Goal: Information Seeking & Learning: Find specific fact

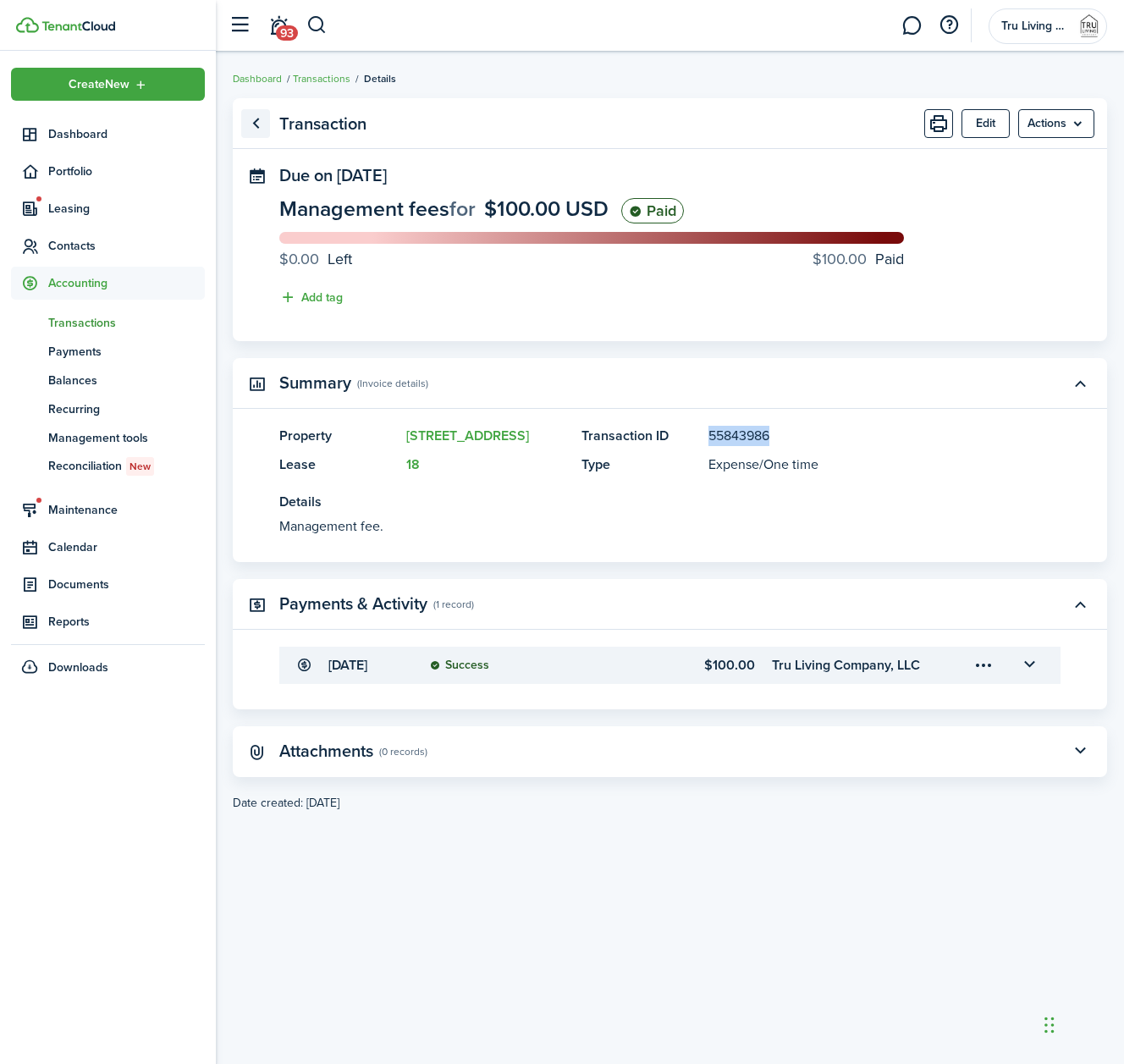
click at [259, 125] on link "Go back" at bounding box center [256, 123] width 29 height 29
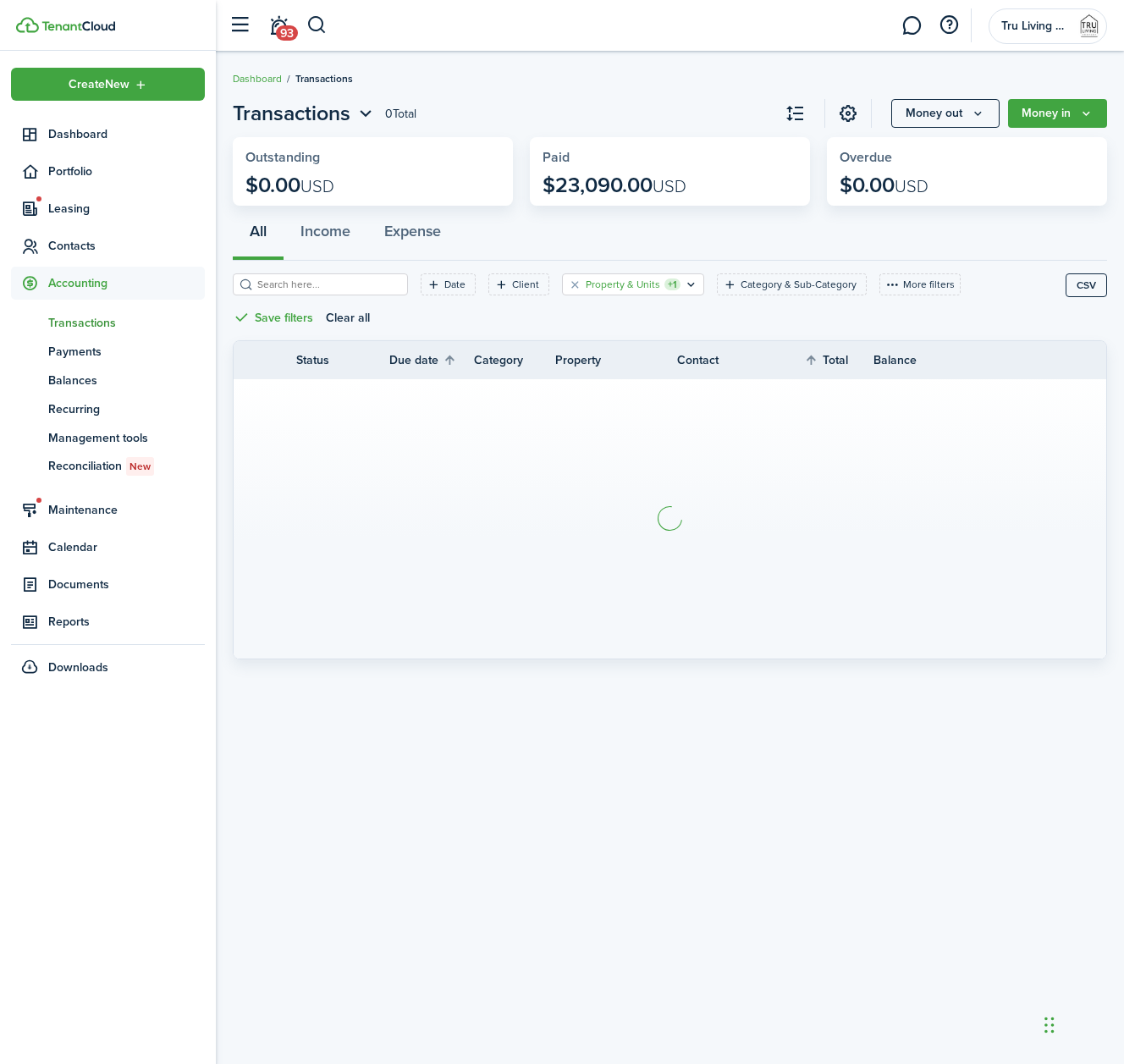
click at [621, 281] on filter-tag-label "Property & Units" at bounding box center [622, 284] width 75 height 15
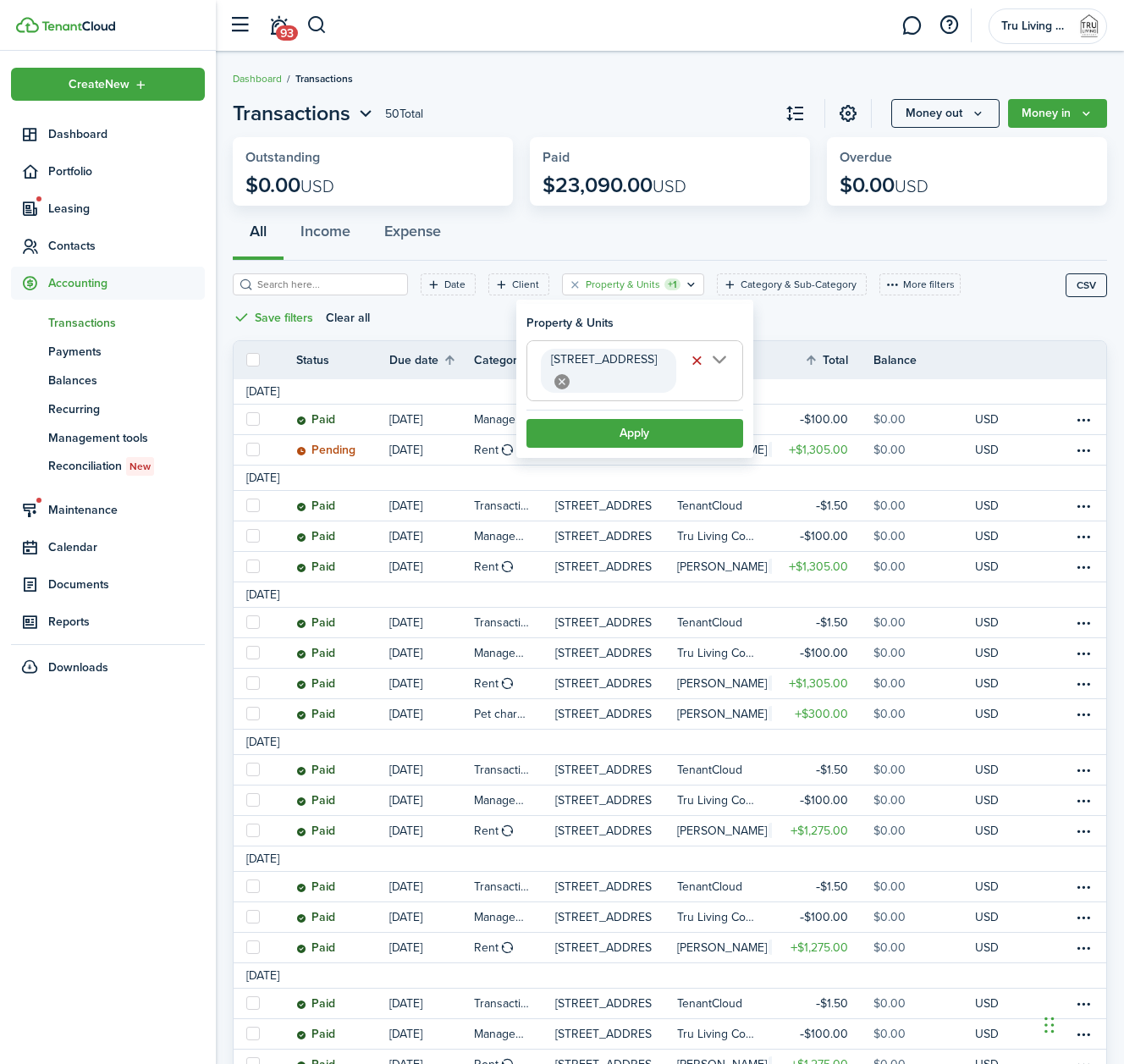
click at [721, 359] on span "[STREET_ADDRESS]" at bounding box center [635, 371] width 215 height 59
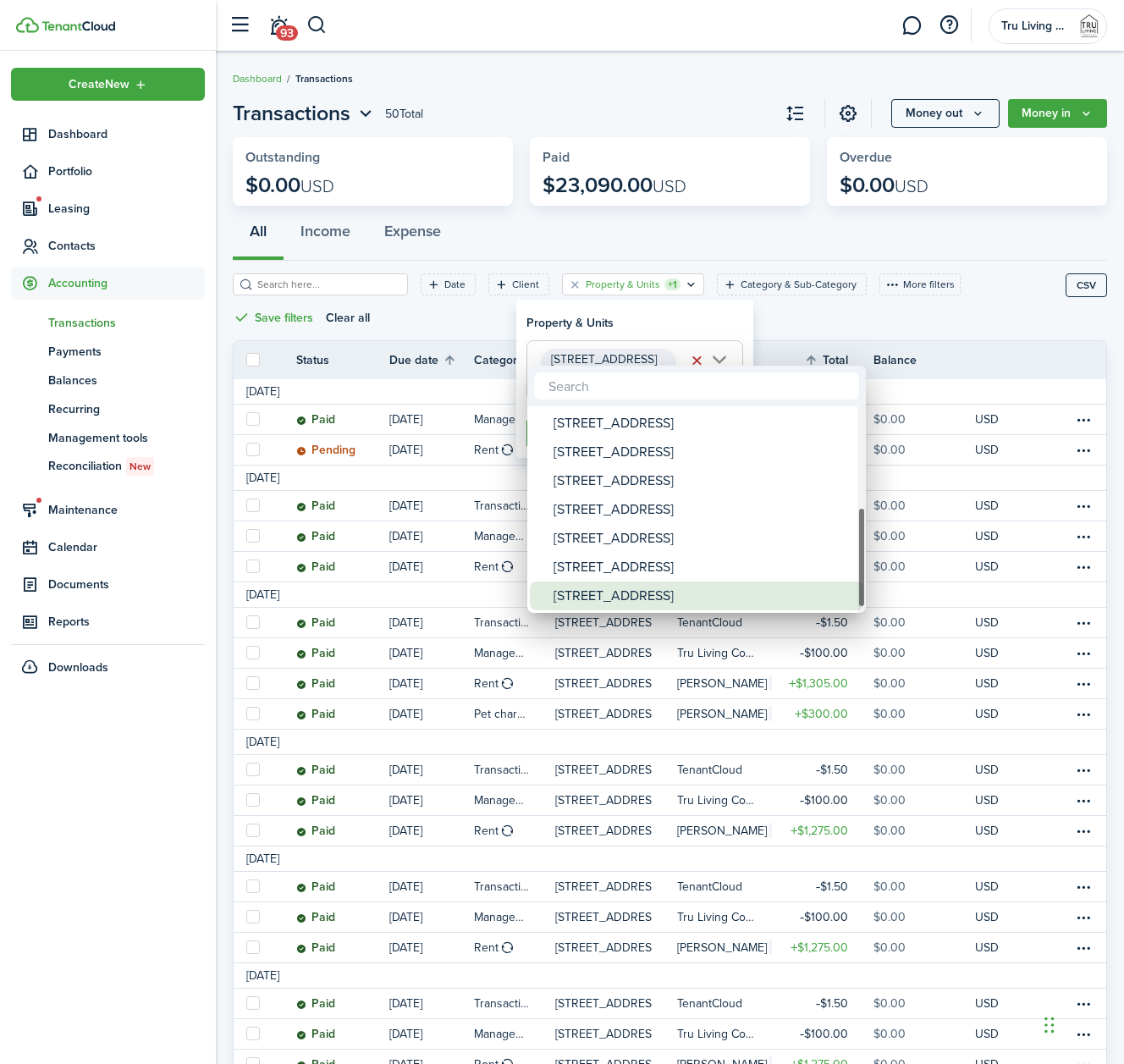
click at [642, 587] on div "[STREET_ADDRESS]" at bounding box center [703, 596] width 300 height 29
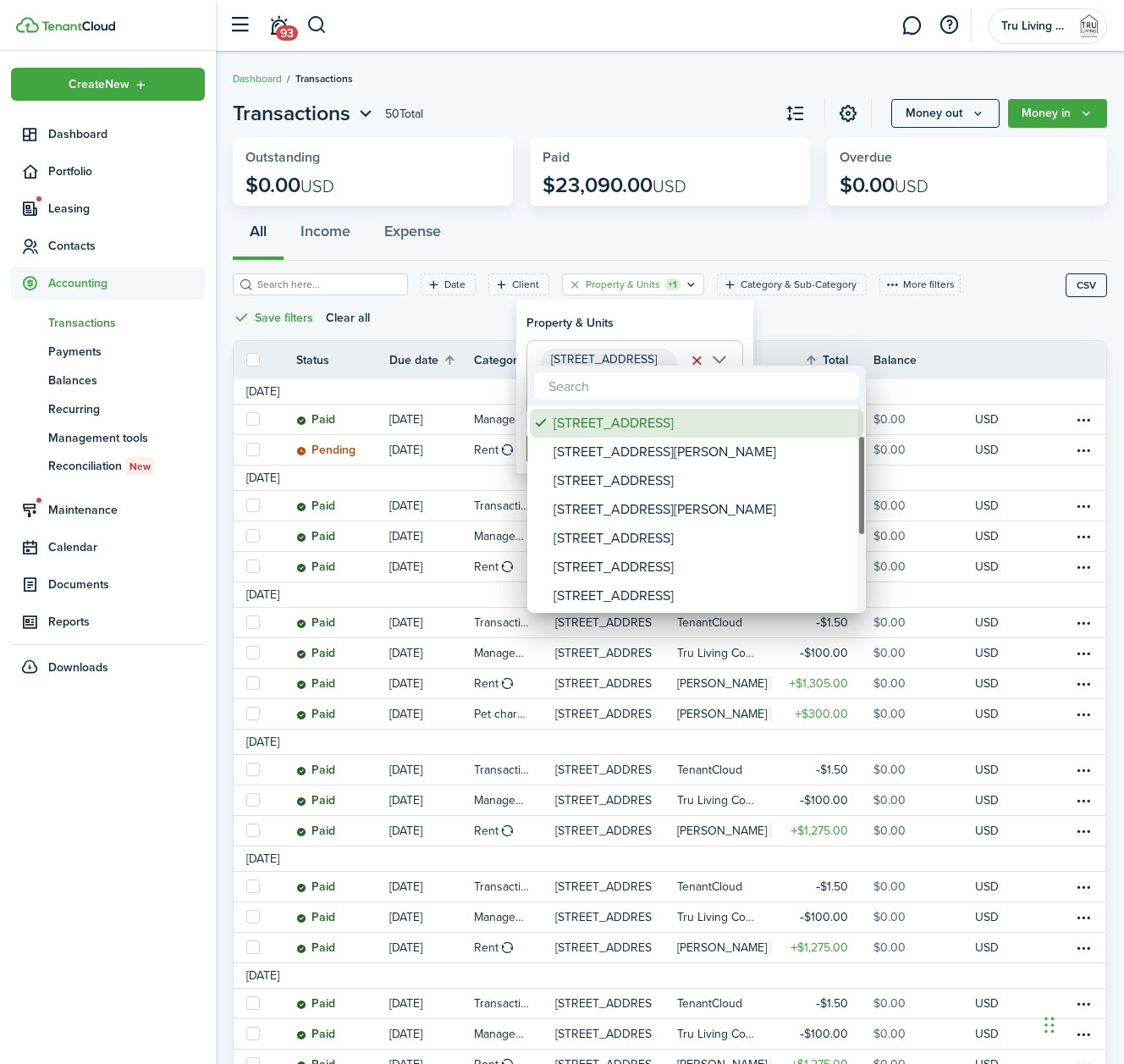
click at [618, 430] on div "[STREET_ADDRESS]" at bounding box center [703, 423] width 300 height 29
type input "[STREET_ADDRESS]"
click at [666, 331] on div at bounding box center [562, 532] width 1395 height 1335
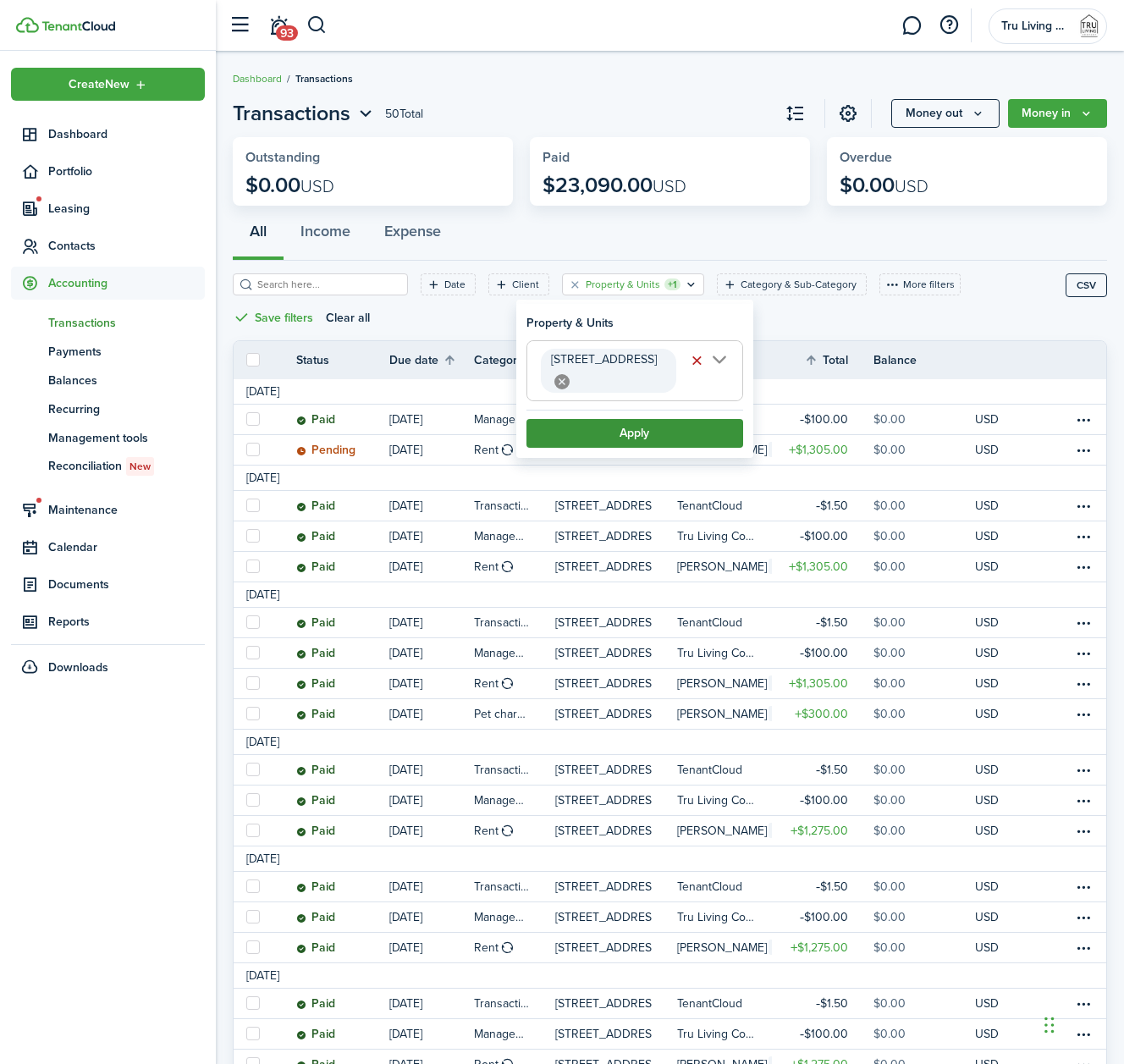
click at [654, 432] on button "Apply" at bounding box center [635, 433] width 217 height 29
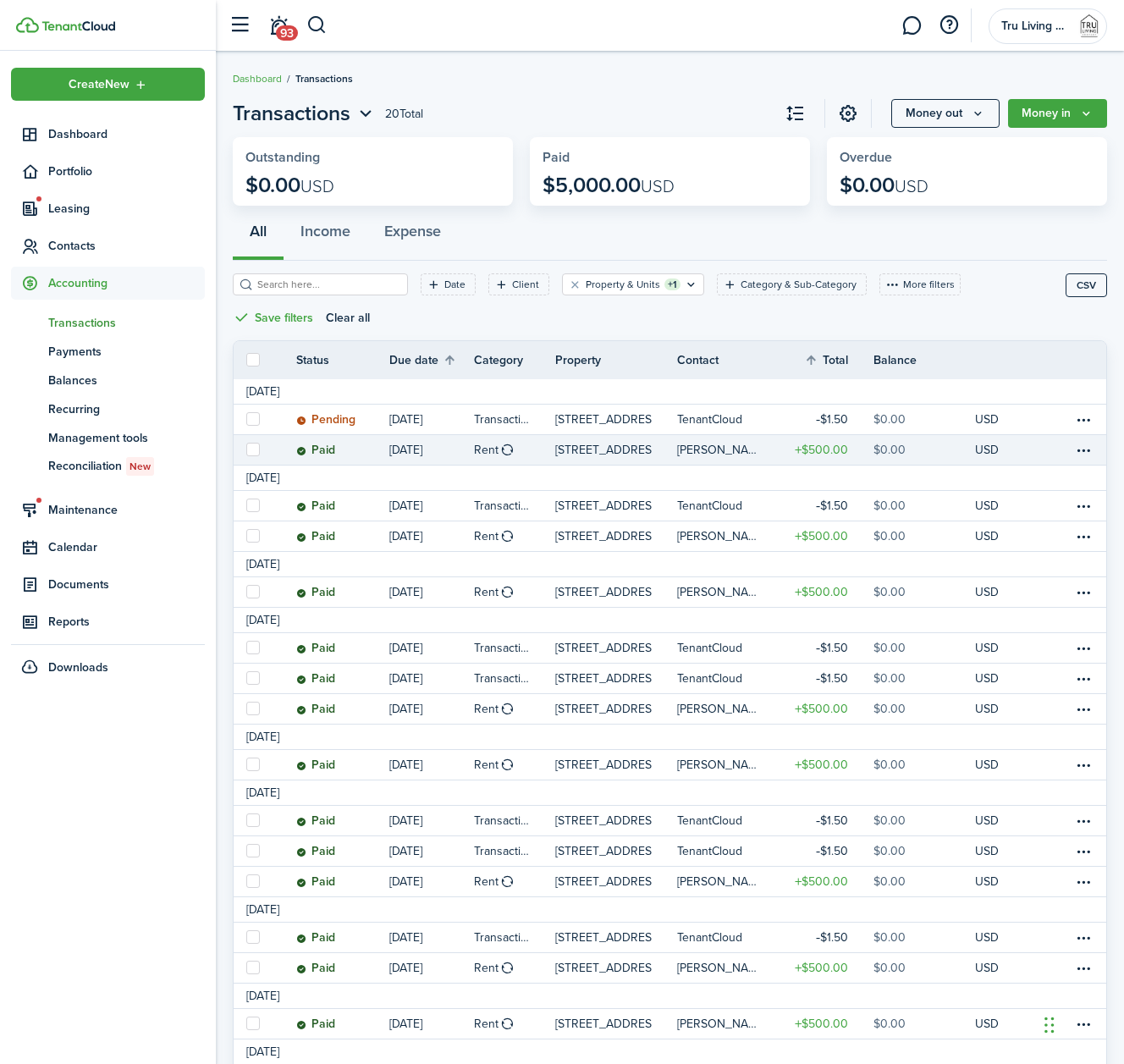
click at [644, 443] on p "[STREET_ADDRESS]" at bounding box center [603, 450] width 96 height 18
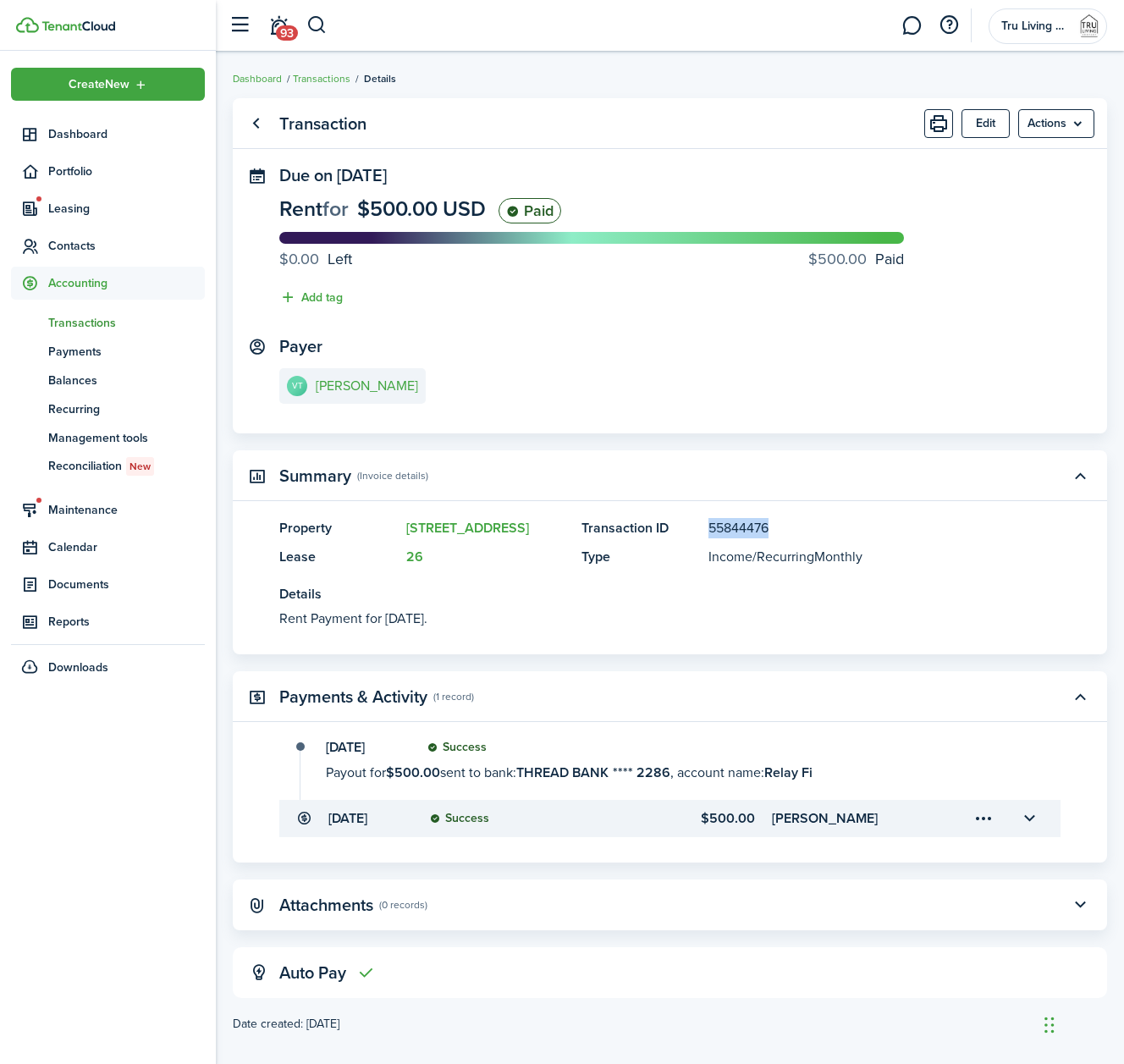
drag, startPoint x: 775, startPoint y: 528, endPoint x: 712, endPoint y: 532, distance: 63.1
click at [712, 532] on panel-main-description "55844476" at bounding box center [859, 528] width 302 height 21
copy panel-main-description "55844476"
click at [258, 124] on link "Go back" at bounding box center [256, 123] width 29 height 29
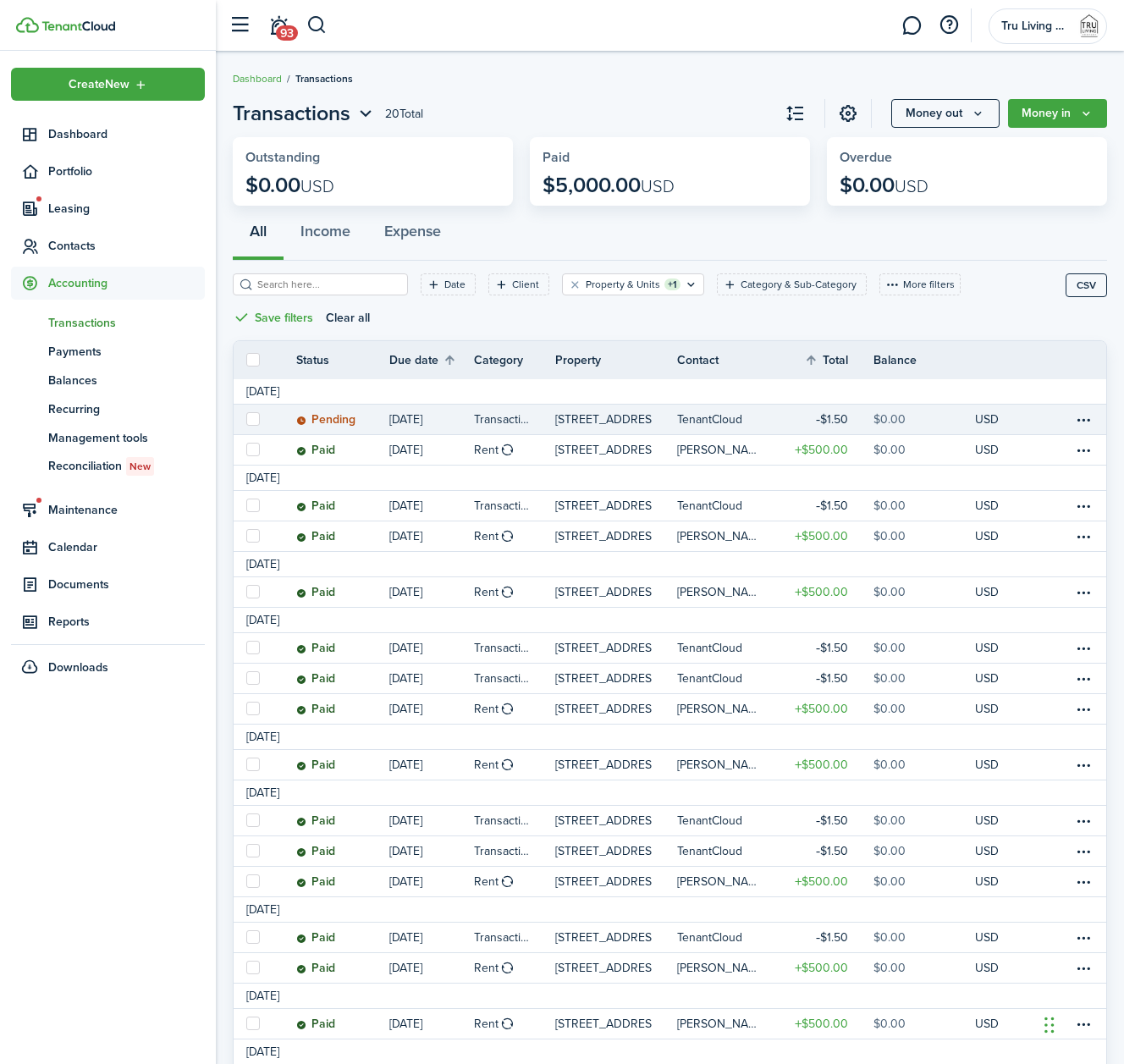
click at [590, 419] on p "[STREET_ADDRESS]" at bounding box center [603, 420] width 96 height 18
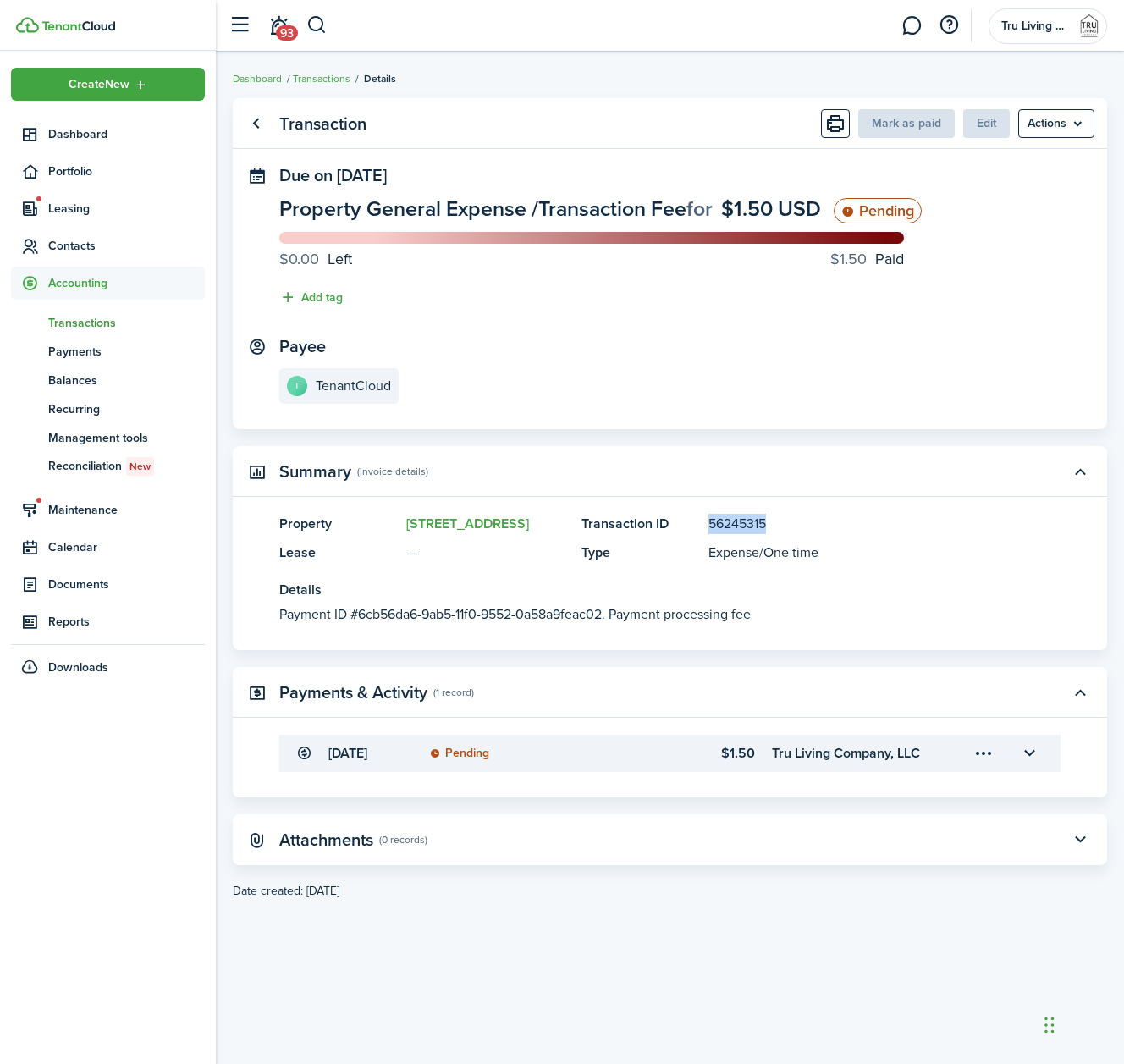
drag, startPoint x: 775, startPoint y: 527, endPoint x: 710, endPoint y: 526, distance: 65.0
click at [710, 526] on panel-main-description "56245315" at bounding box center [859, 524] width 302 height 21
click at [257, 124] on link "Go back" at bounding box center [256, 123] width 29 height 29
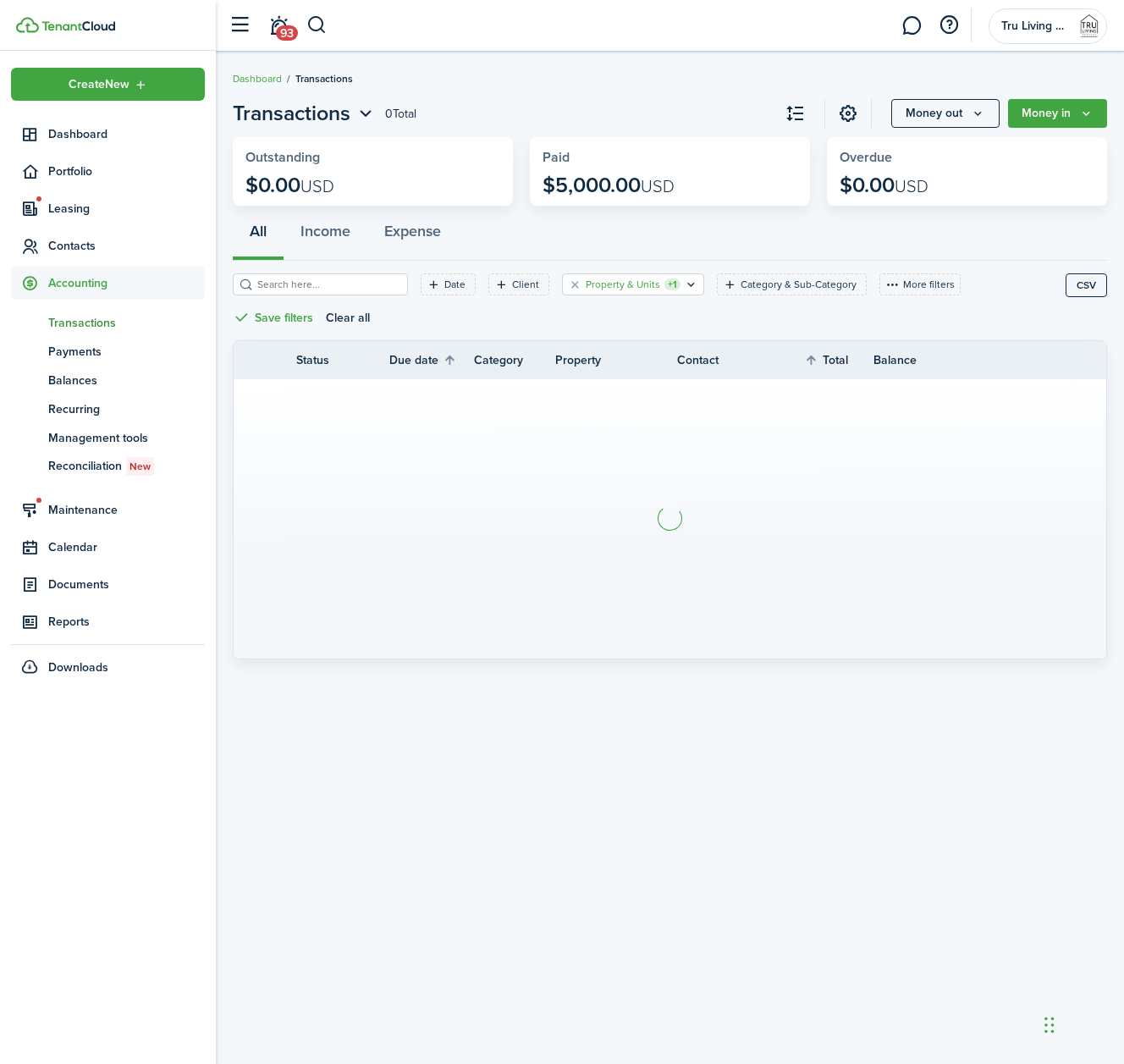
click at [618, 286] on filter-tag-label "Property & Units" at bounding box center [622, 284] width 75 height 15
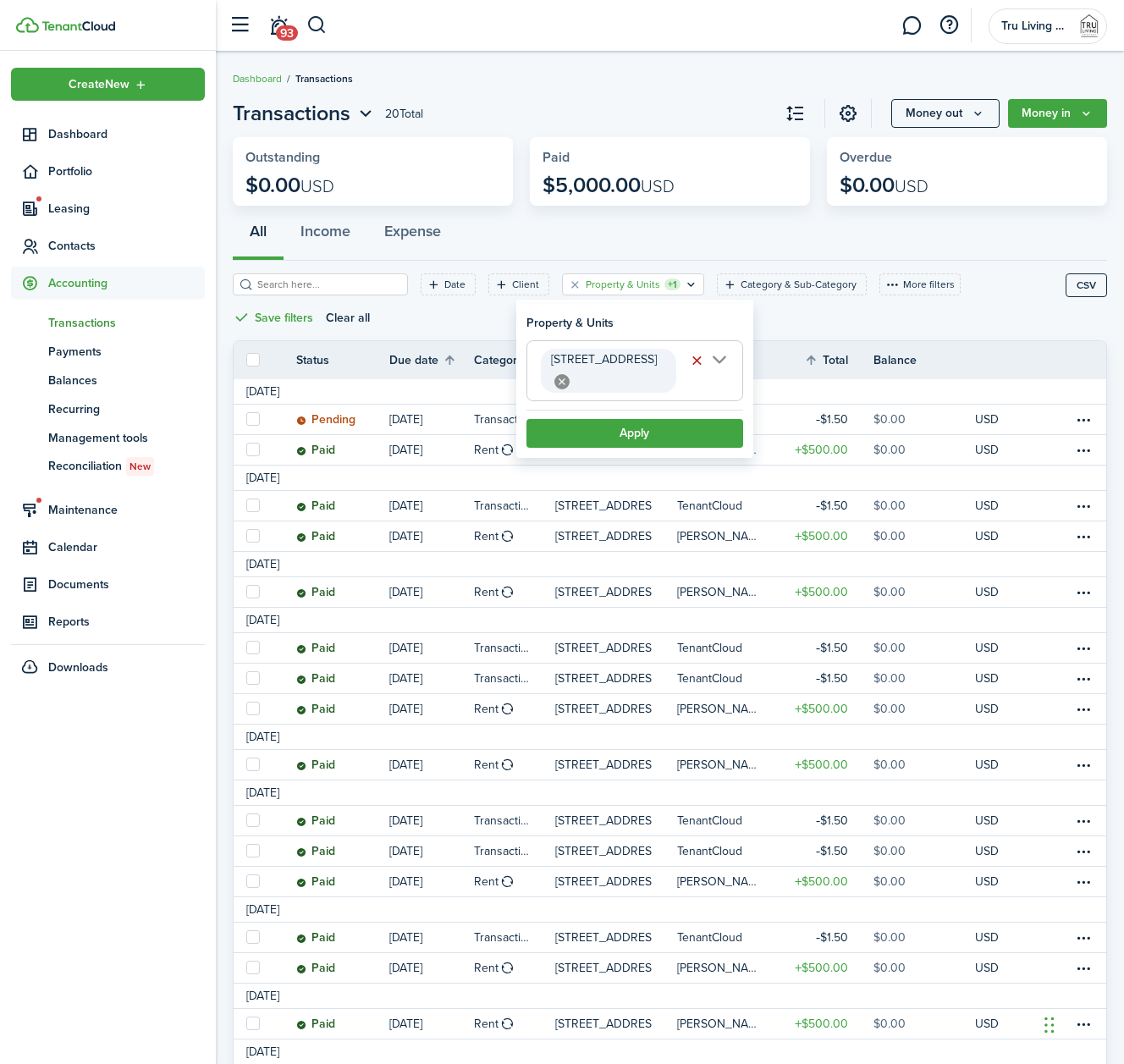
click at [726, 362] on span "[STREET_ADDRESS]" at bounding box center [635, 371] width 215 height 59
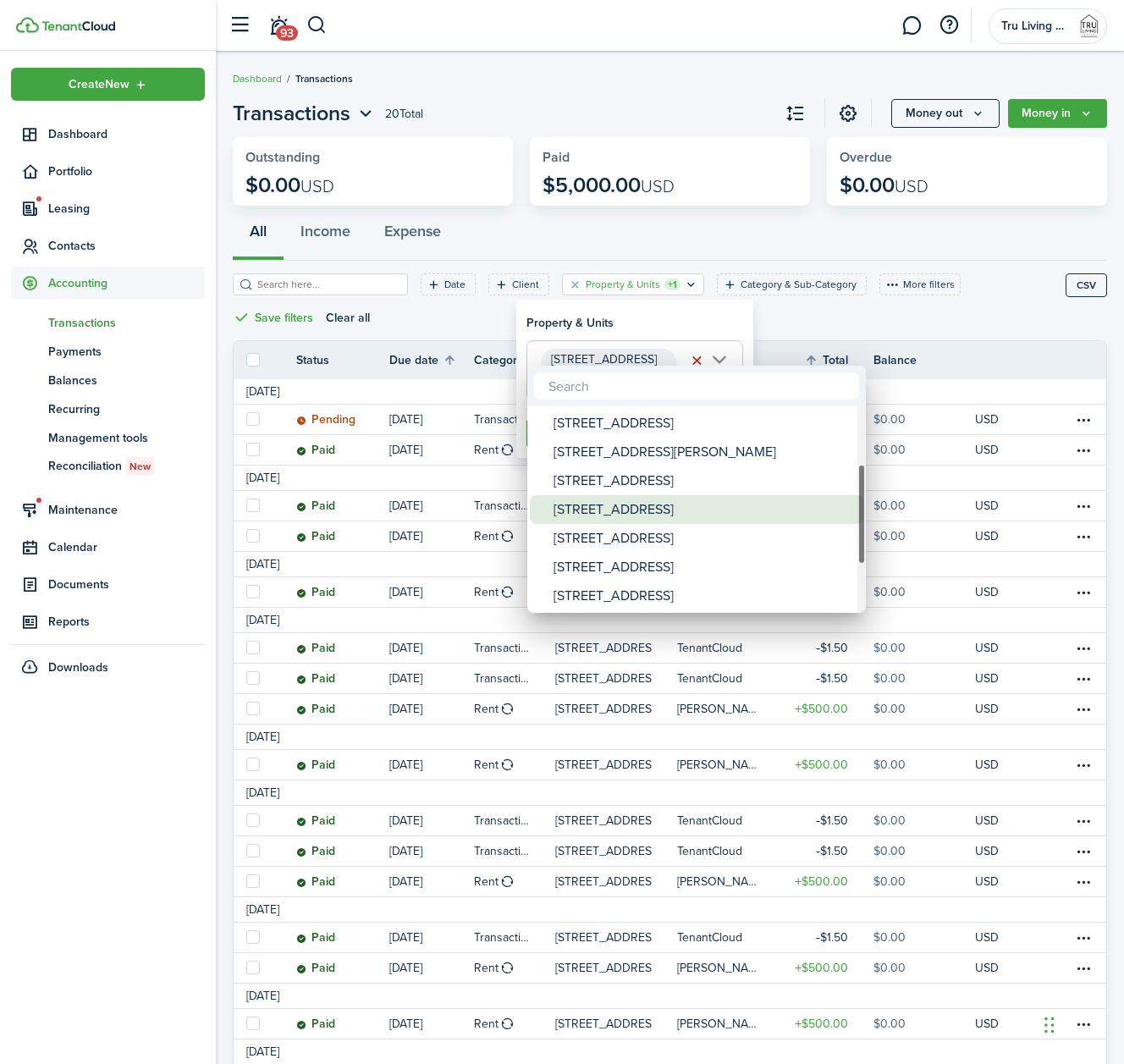
click at [605, 501] on div "[STREET_ADDRESS]" at bounding box center [703, 510] width 300 height 29
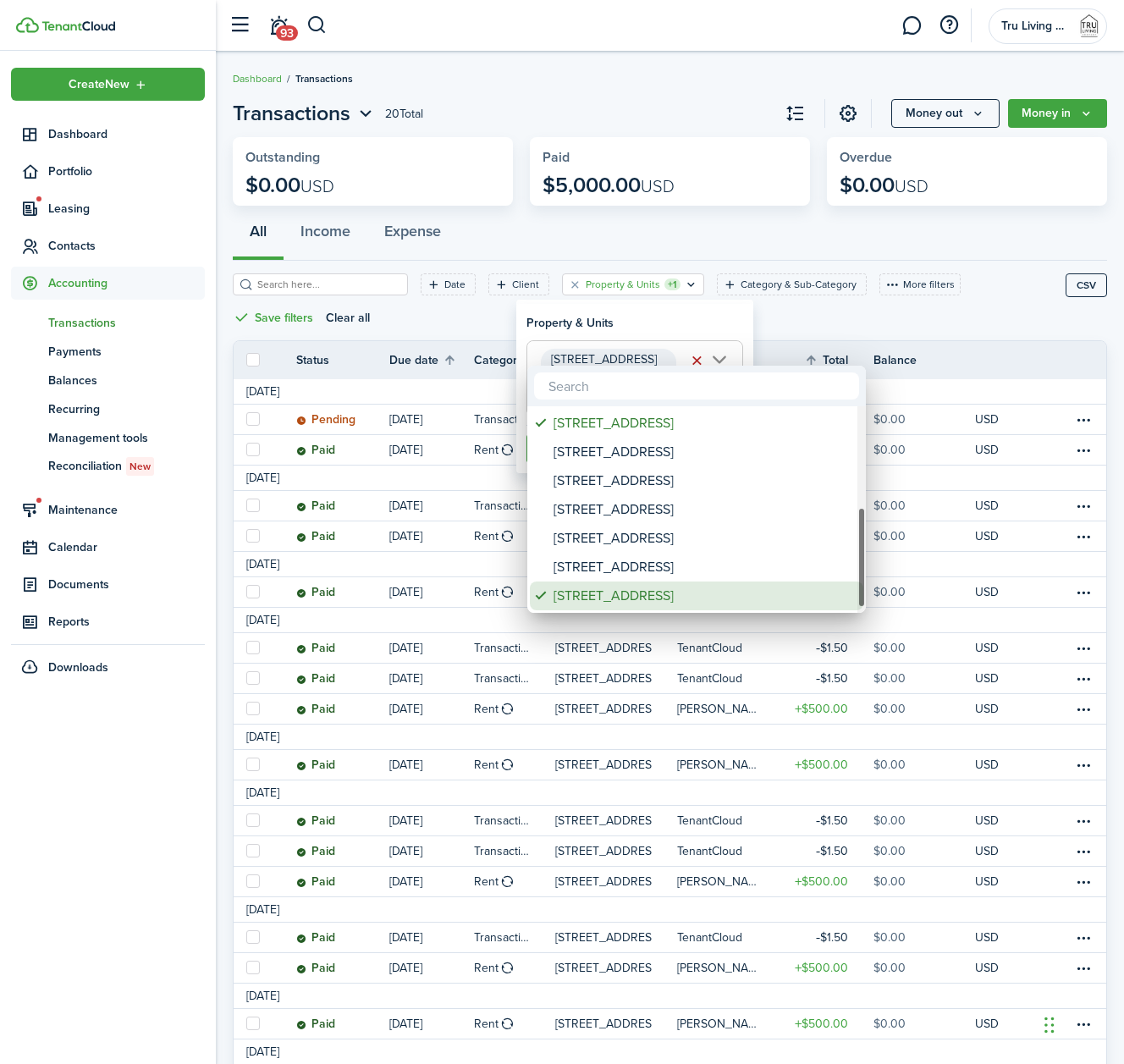
click at [664, 595] on div "[STREET_ADDRESS]" at bounding box center [703, 596] width 300 height 29
type input "[STREET_ADDRESS]"
click at [653, 307] on div at bounding box center [562, 532] width 1395 height 1335
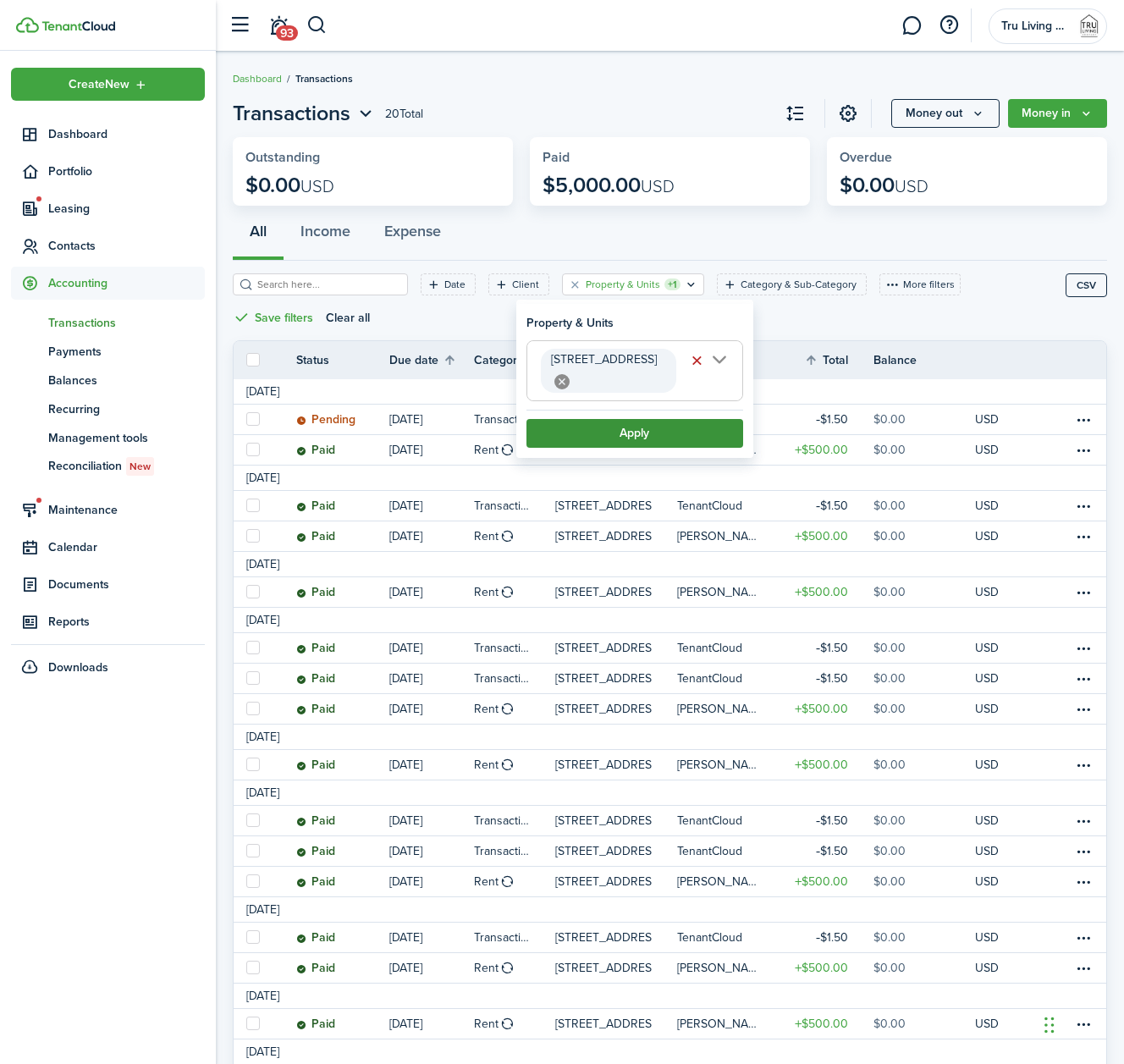
click at [648, 419] on button "Apply" at bounding box center [635, 433] width 217 height 29
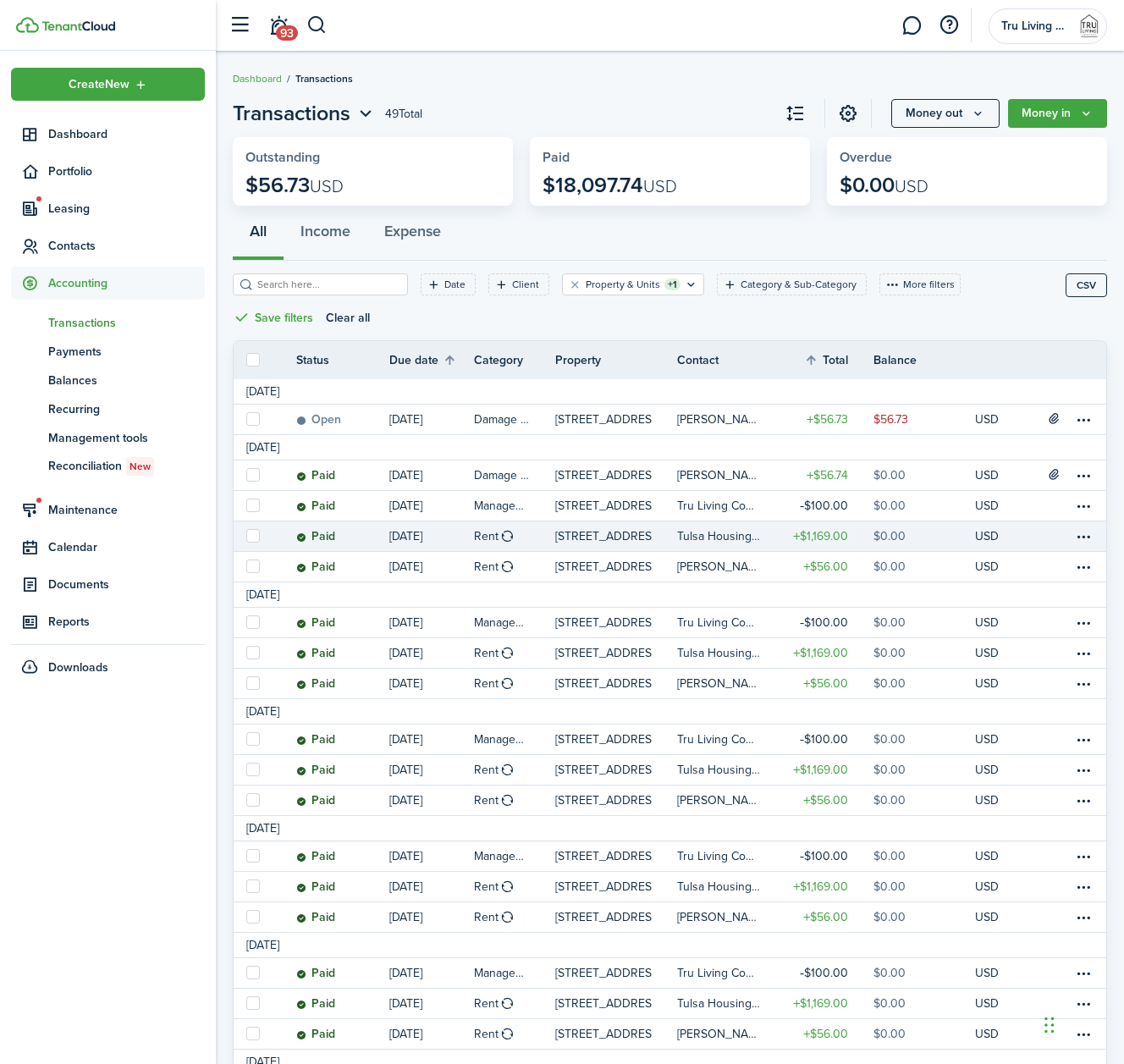
click at [659, 528] on link "[STREET_ADDRESS]" at bounding box center [616, 536] width 122 height 30
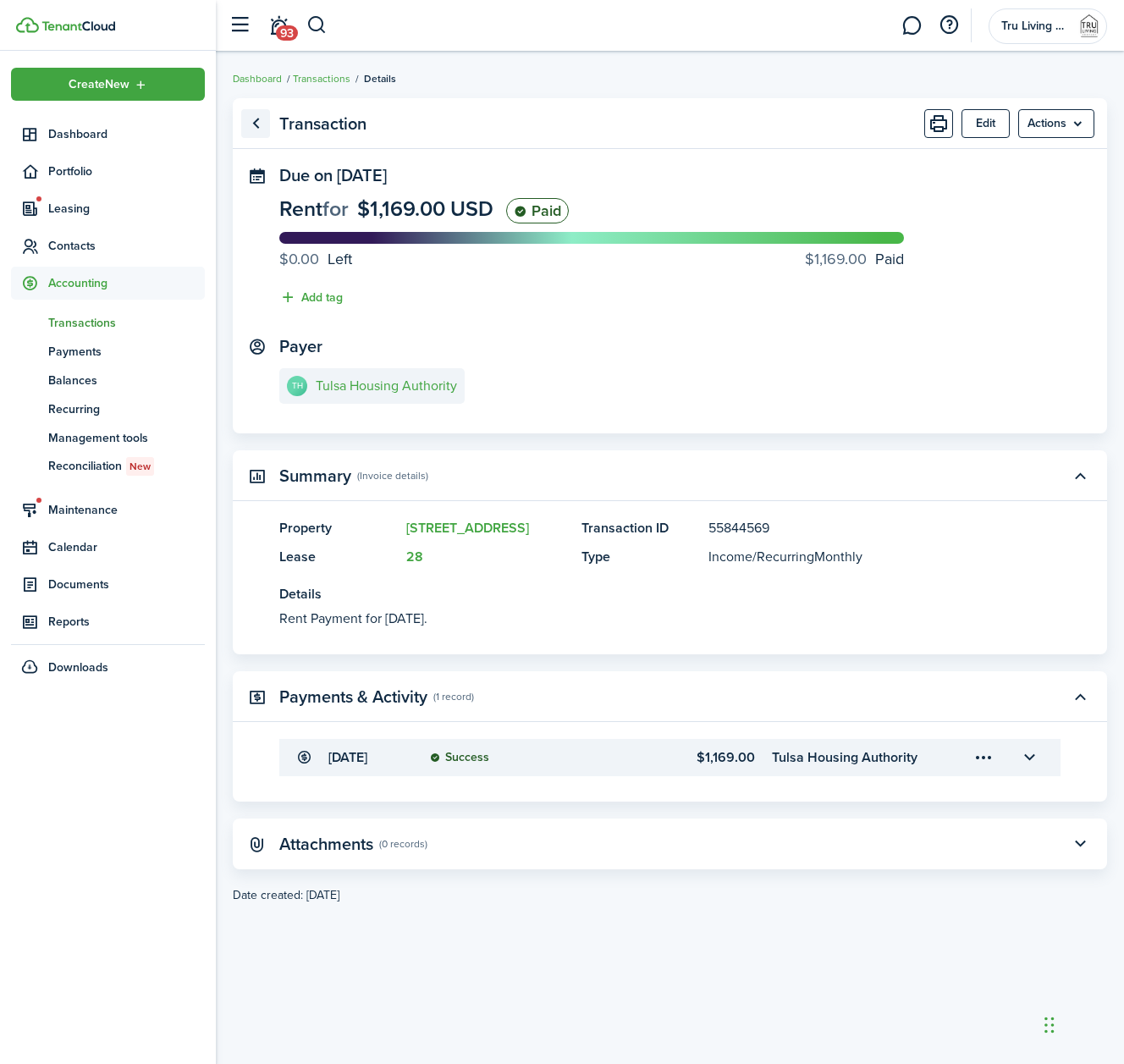
click at [260, 118] on link "Go back" at bounding box center [256, 123] width 29 height 29
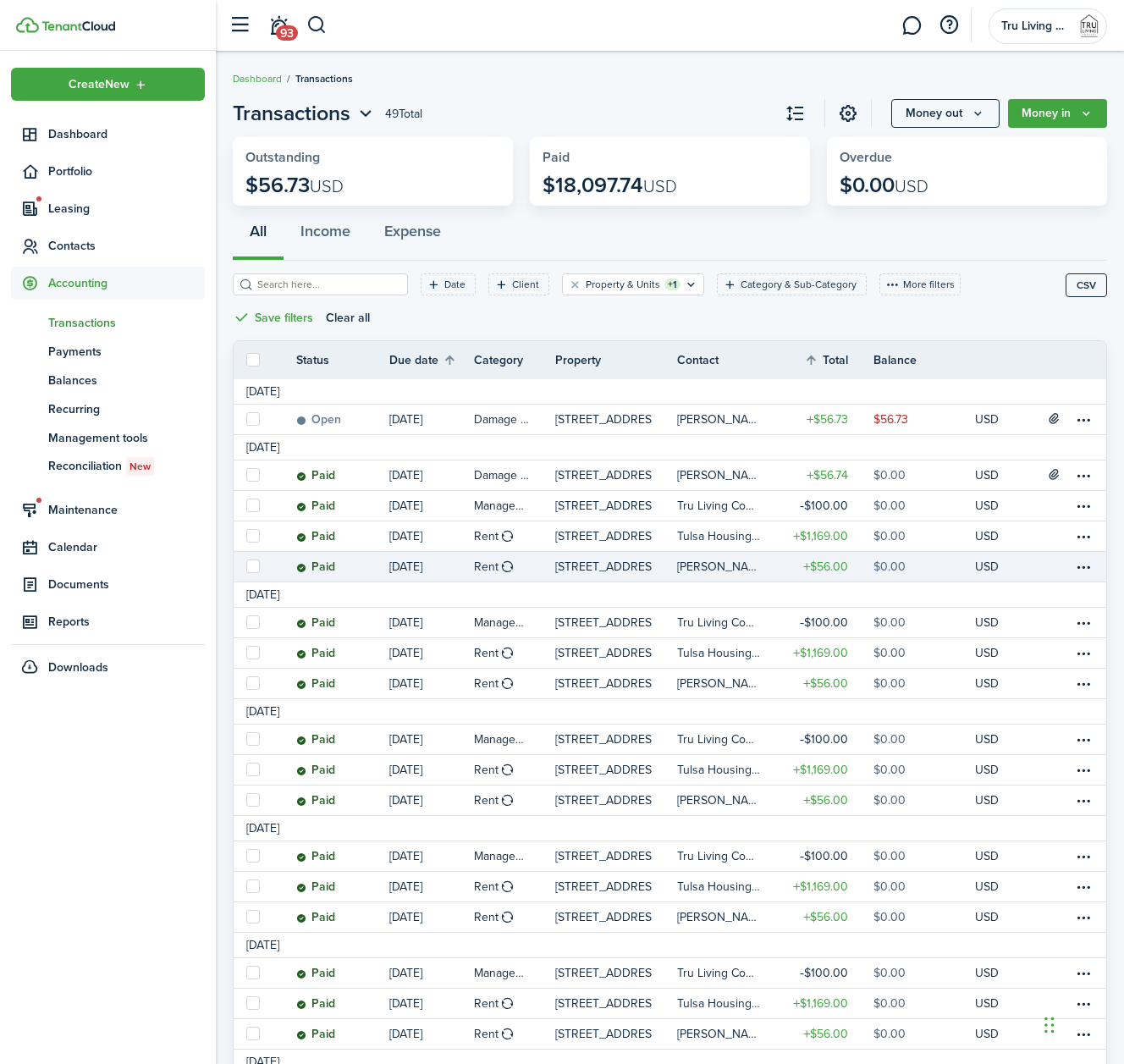
click at [894, 562] on table-amount-description "$0.00" at bounding box center [890, 567] width 32 height 18
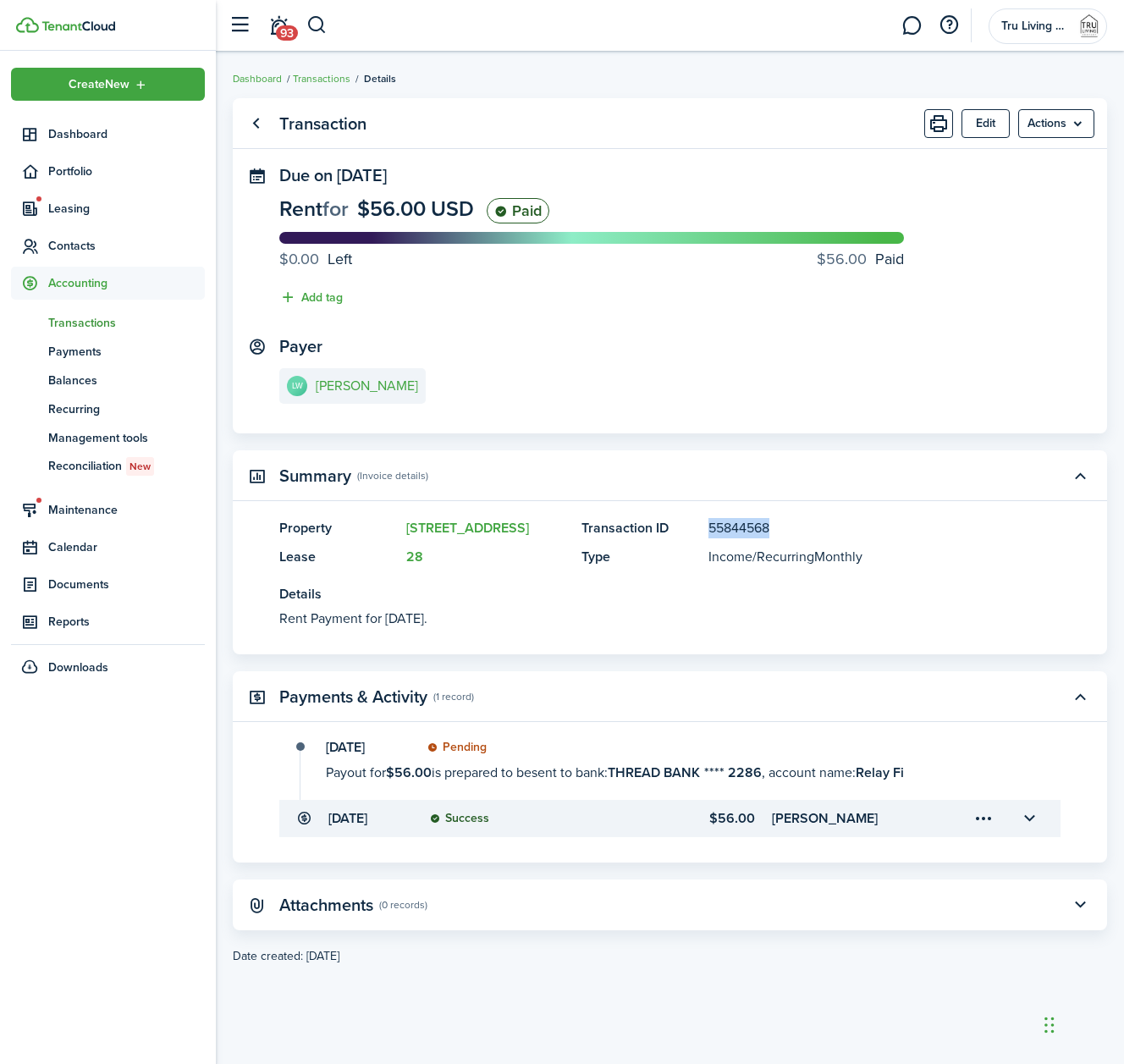
drag, startPoint x: 782, startPoint y: 532, endPoint x: 712, endPoint y: 534, distance: 70.0
click at [712, 534] on panel-main-description "55844568" at bounding box center [859, 528] width 302 height 21
click at [260, 127] on link "Go back" at bounding box center [256, 123] width 29 height 29
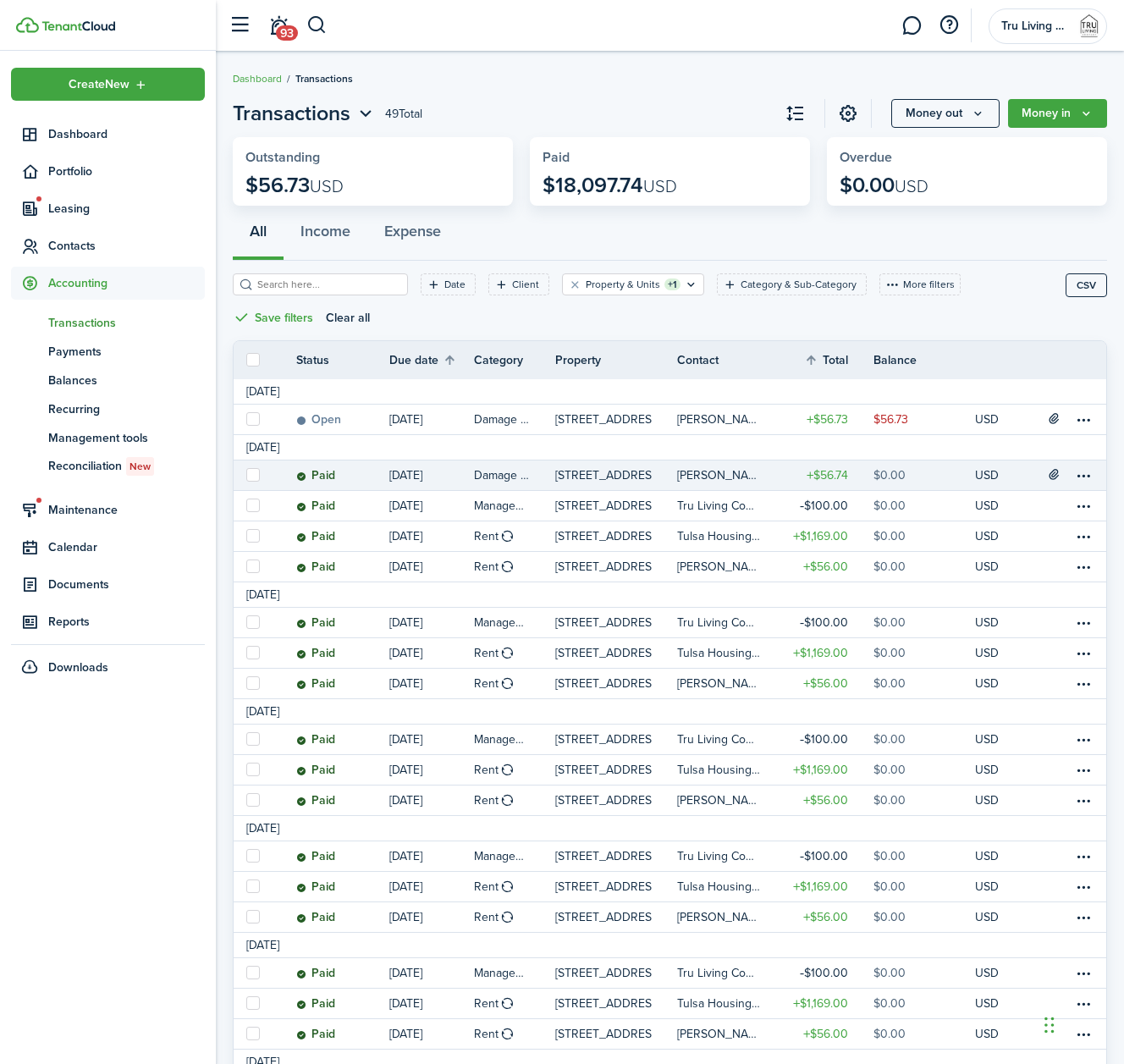
click at [766, 469] on table-profile-info "[PERSON_NAME]" at bounding box center [724, 476] width 95 height 14
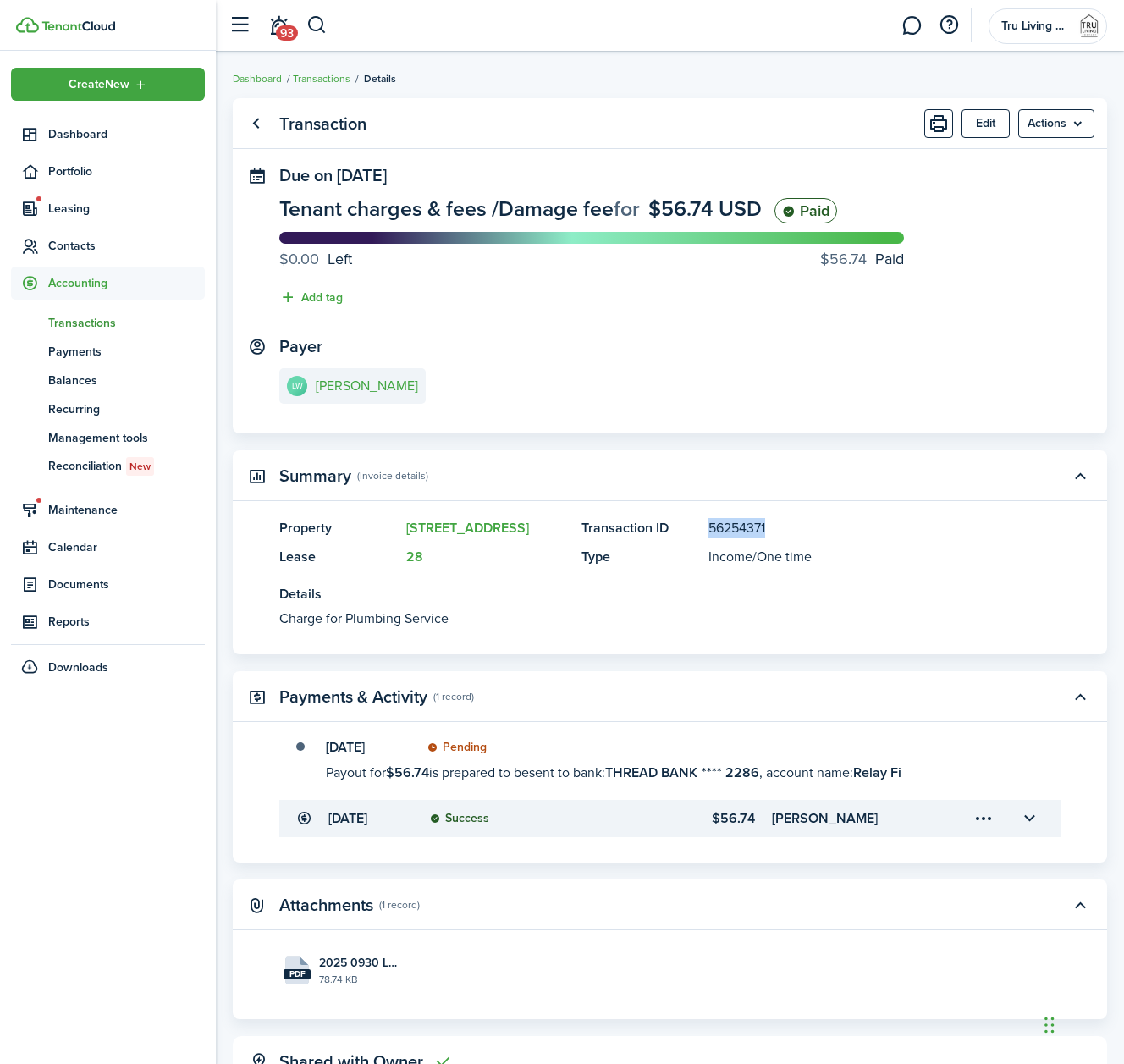
drag, startPoint x: 775, startPoint y: 527, endPoint x: 712, endPoint y: 528, distance: 63.0
click at [712, 528] on panel-main-description "56254371" at bounding box center [859, 528] width 302 height 21
click at [232, 129] on panel-main-header "Transaction Edit Actions" at bounding box center [669, 123] width 875 height 50
click at [265, 126] on link "Go back" at bounding box center [256, 123] width 29 height 29
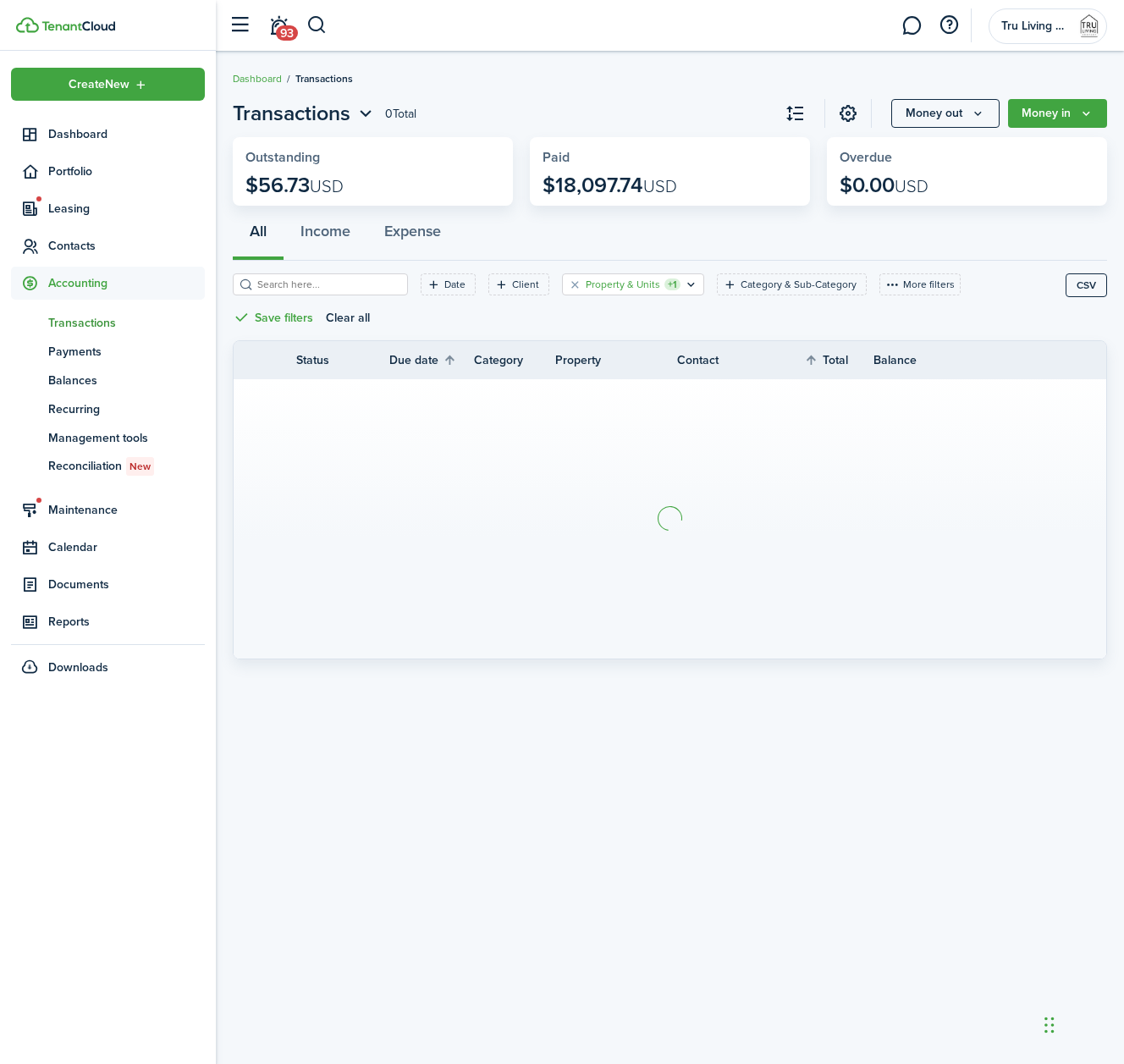
click at [611, 283] on filter-tag-label "Property & Units" at bounding box center [622, 284] width 75 height 15
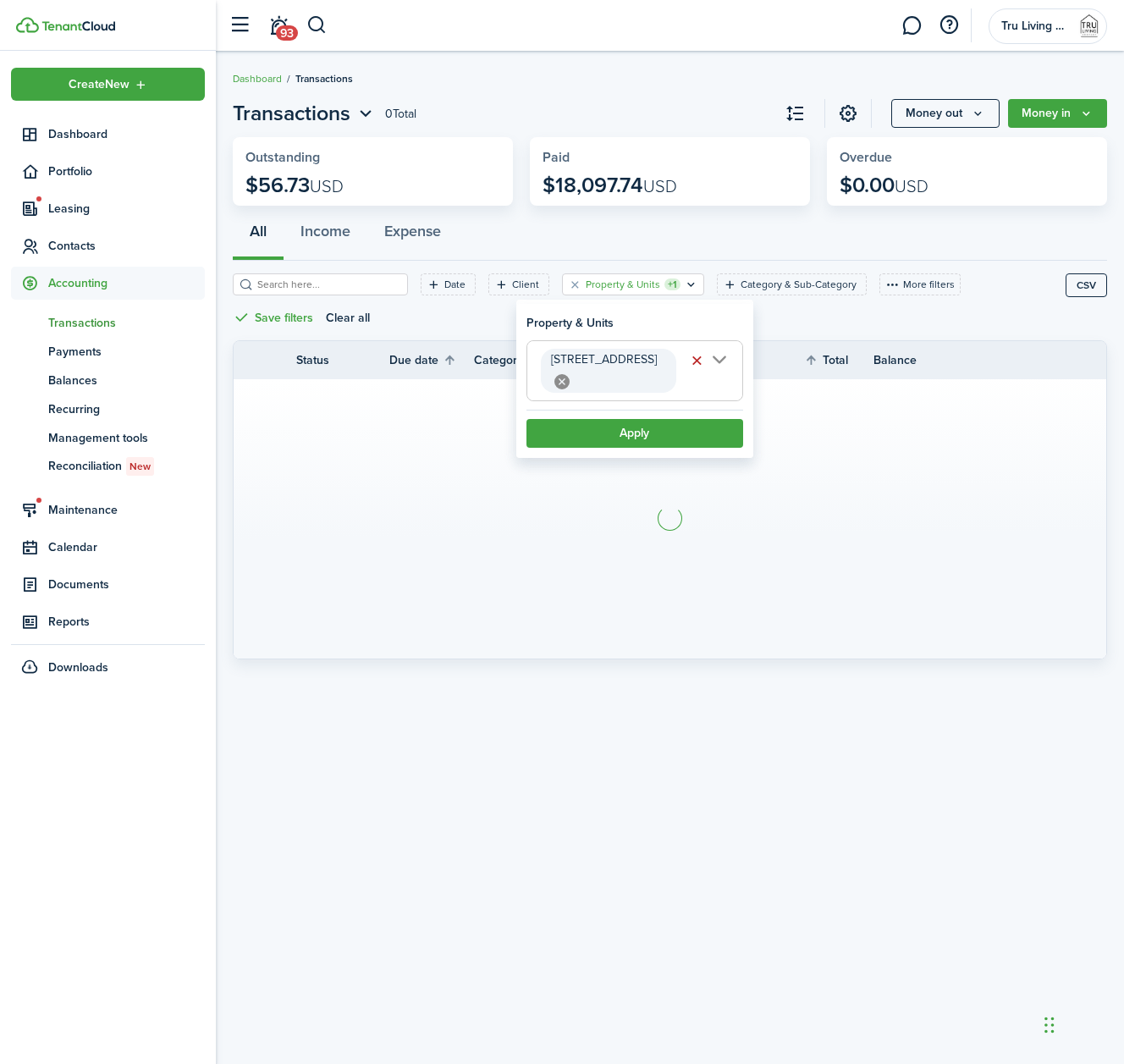
click at [717, 358] on span "[STREET_ADDRESS]" at bounding box center [635, 371] width 215 height 59
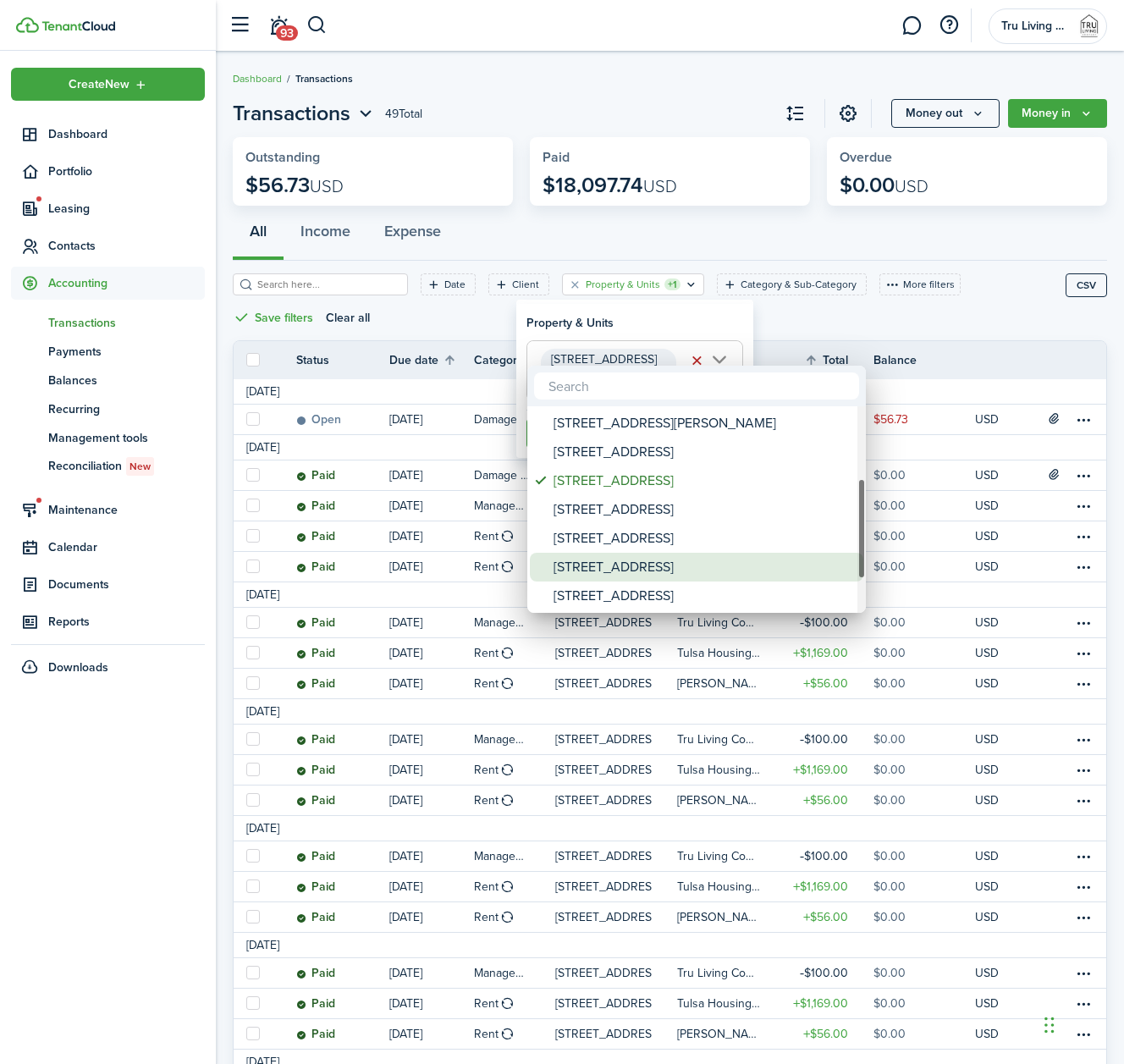
click at [593, 568] on div "[STREET_ADDRESS]" at bounding box center [703, 568] width 300 height 29
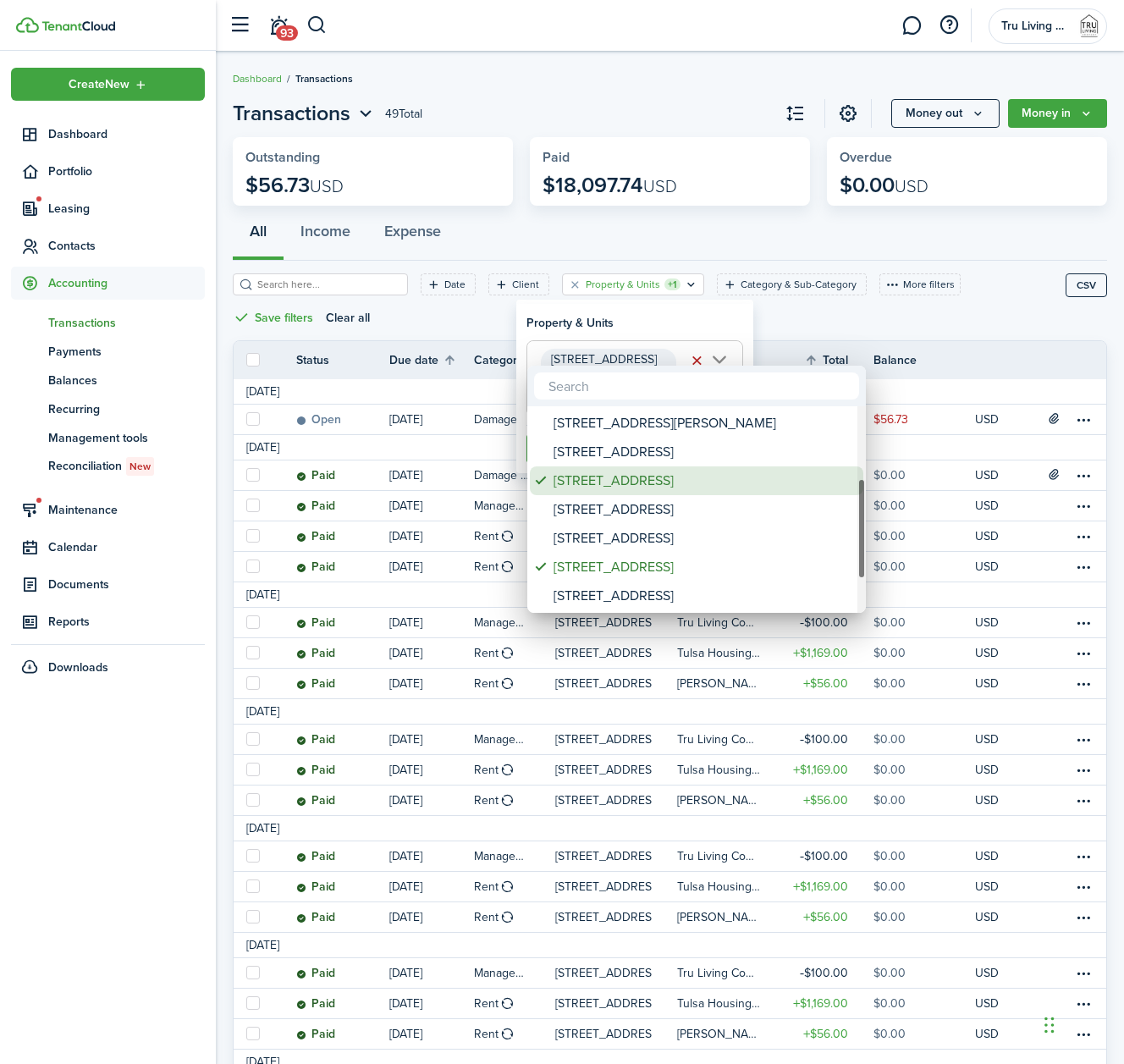
click at [617, 487] on div "[STREET_ADDRESS]" at bounding box center [703, 481] width 300 height 29
type input "[STREET_ADDRESS]"
click at [684, 325] on div at bounding box center [562, 532] width 1395 height 1335
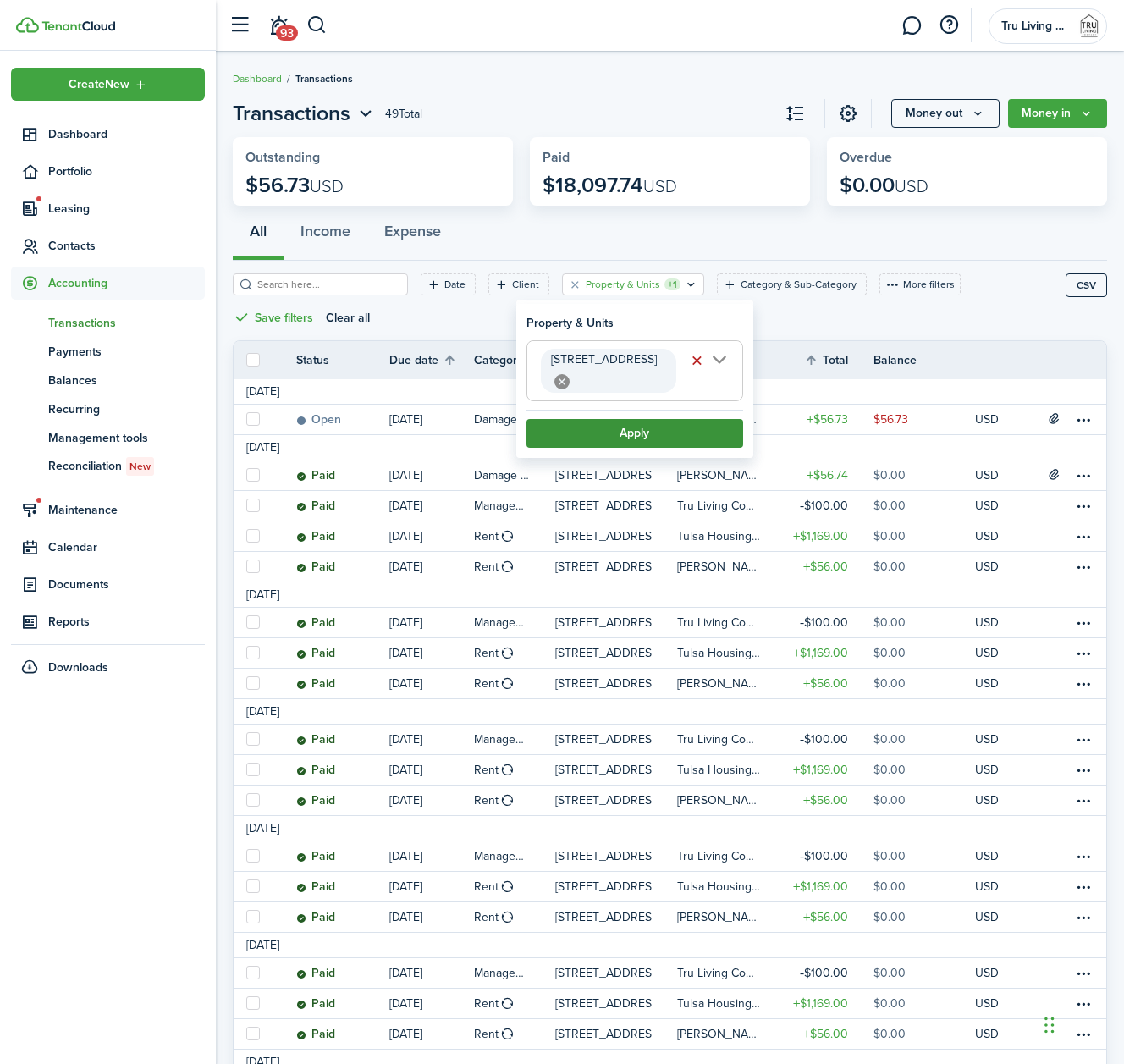
click at [649, 419] on button "Apply" at bounding box center [635, 433] width 217 height 29
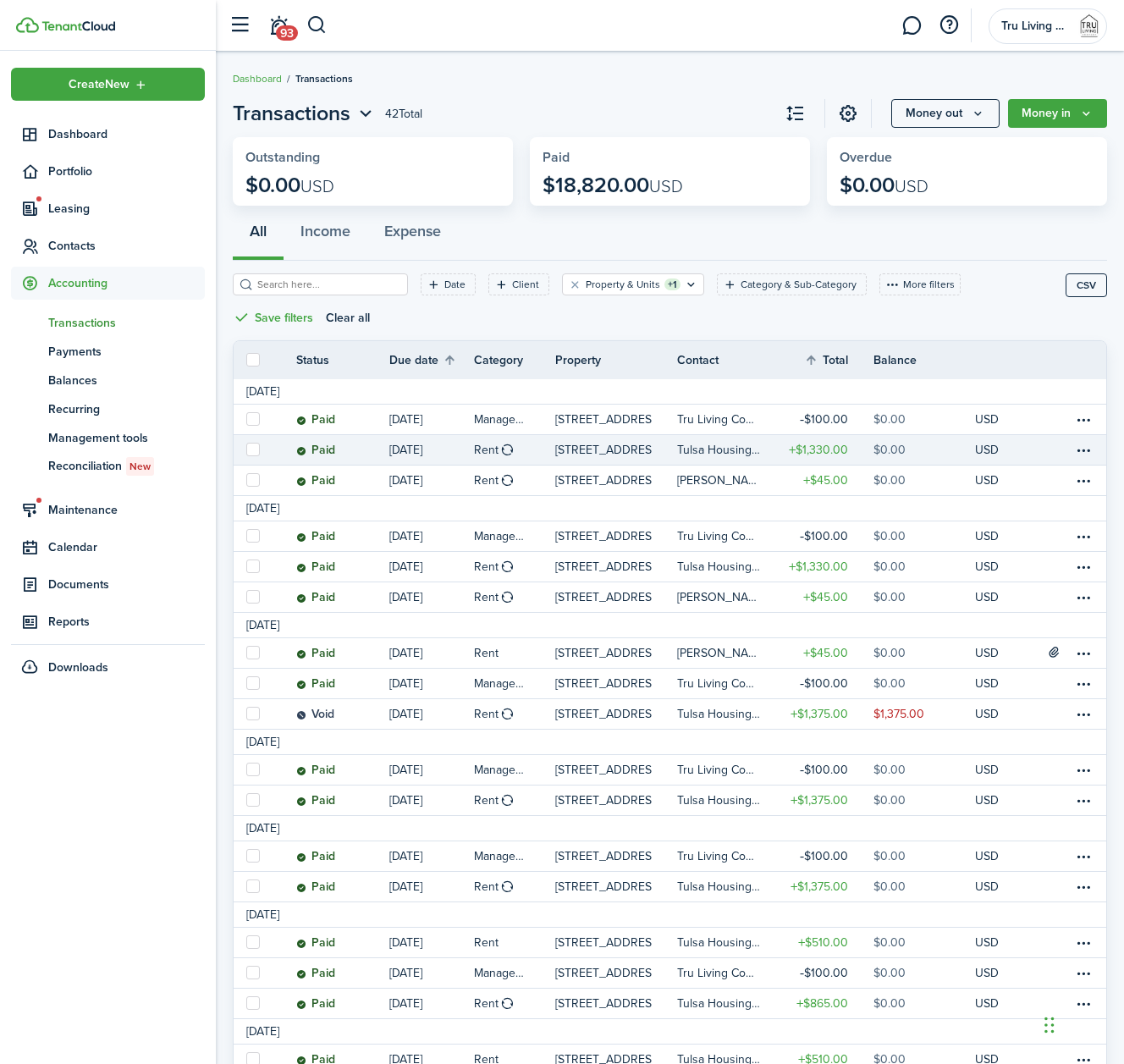
click at [657, 445] on link "[STREET_ADDRESS]" at bounding box center [616, 450] width 122 height 30
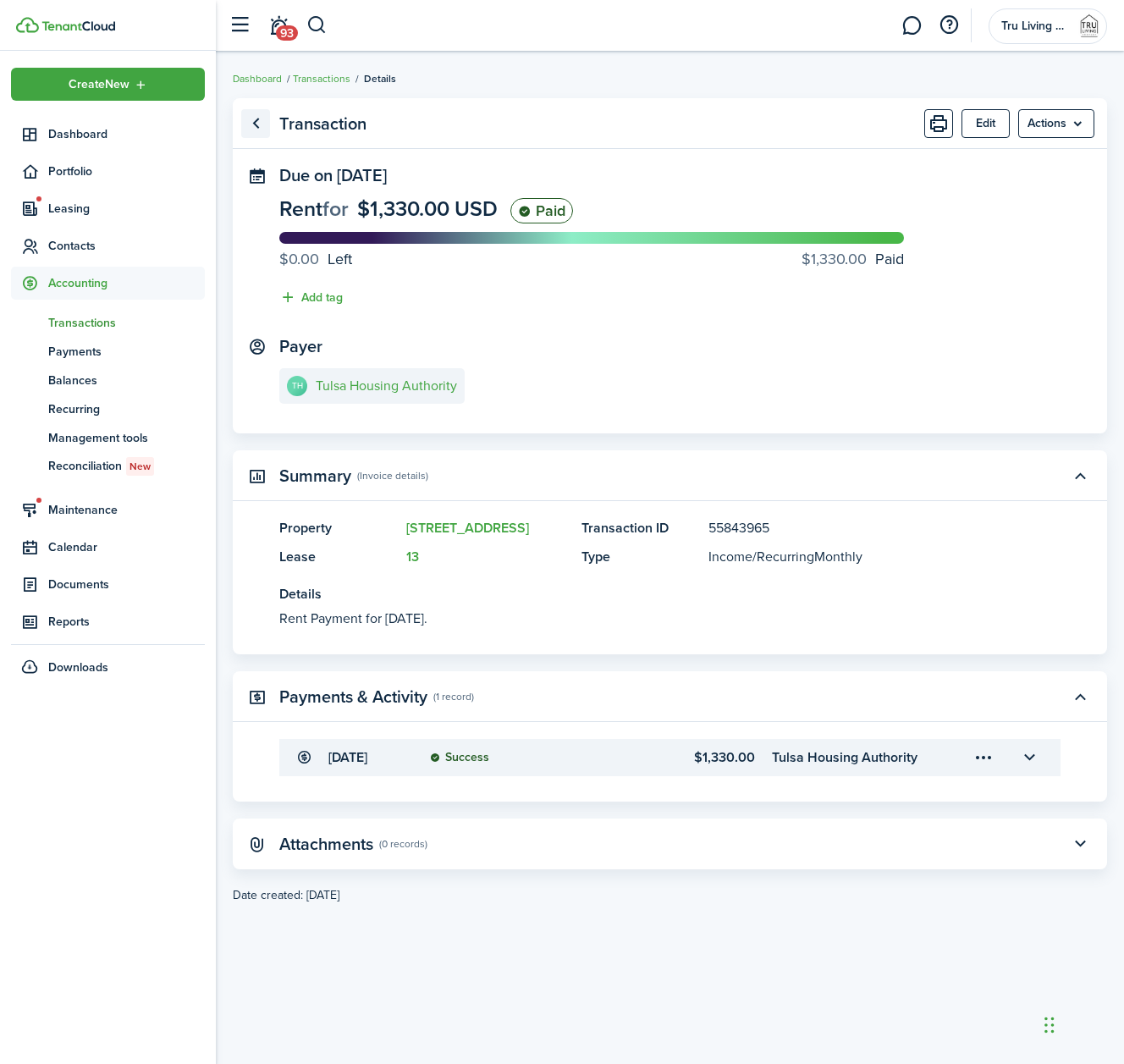
click at [258, 132] on link "Go back" at bounding box center [256, 123] width 29 height 29
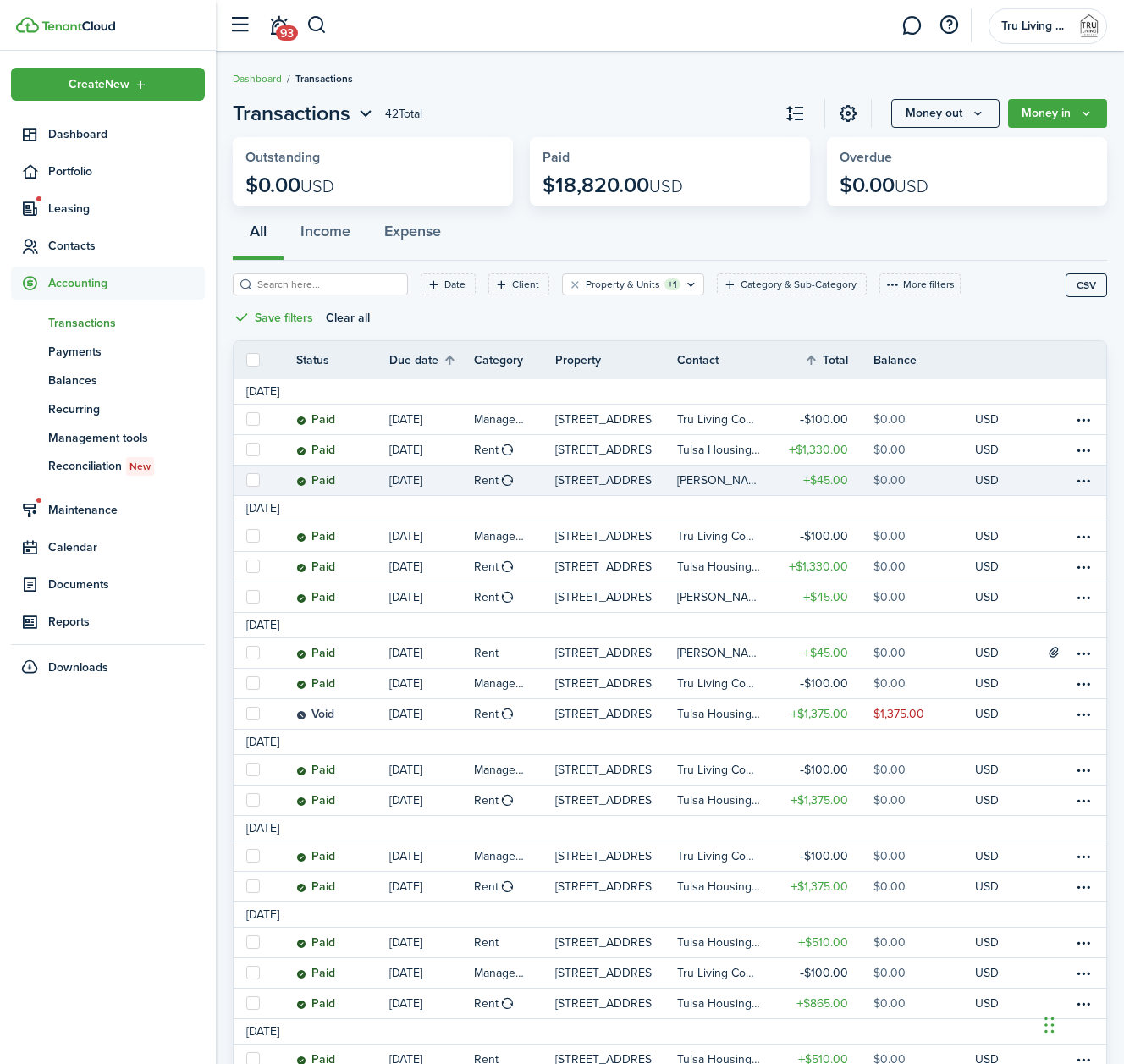
click at [656, 470] on link "[STREET_ADDRESS]" at bounding box center [616, 480] width 122 height 30
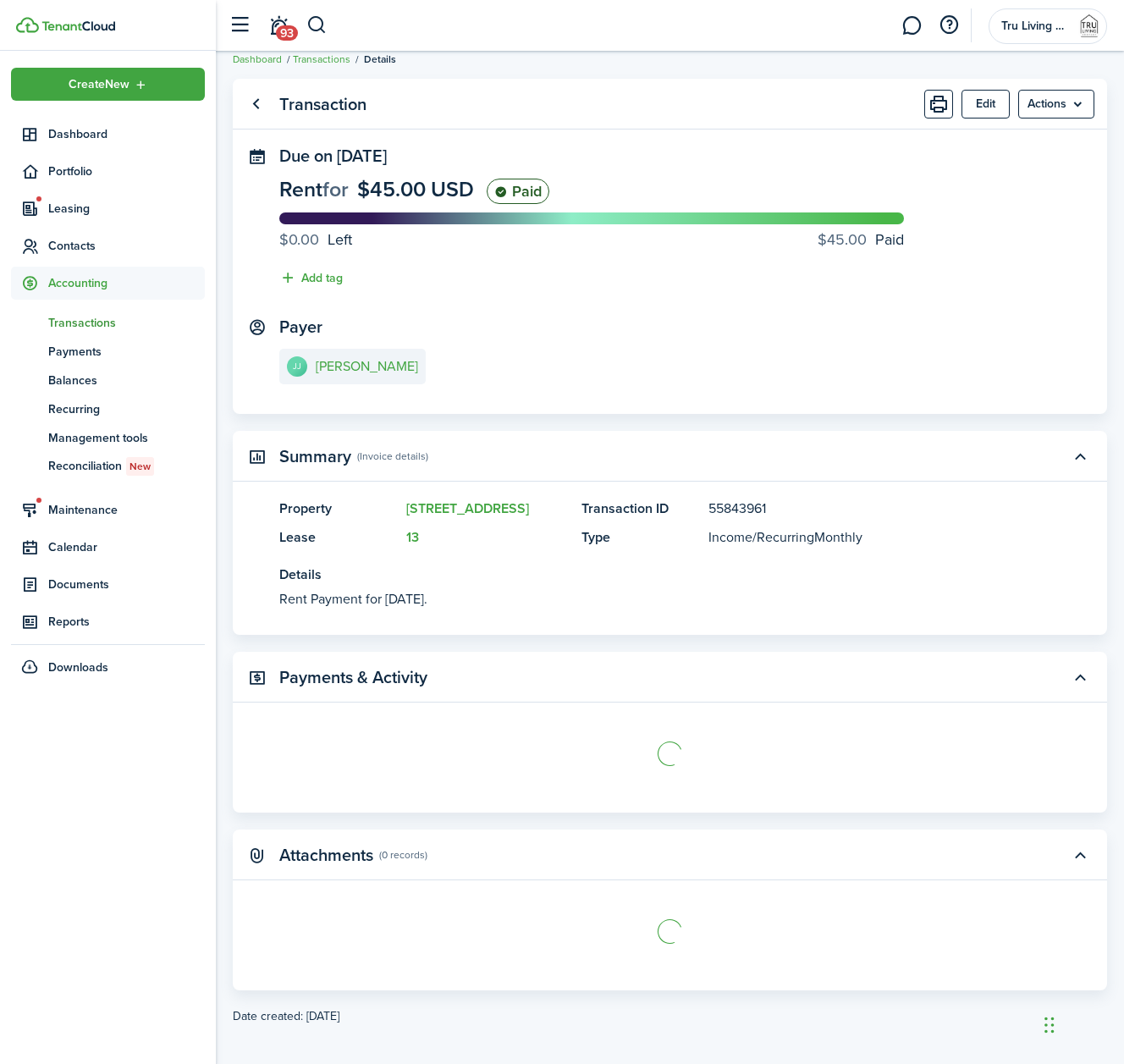
scroll to position [19, 0]
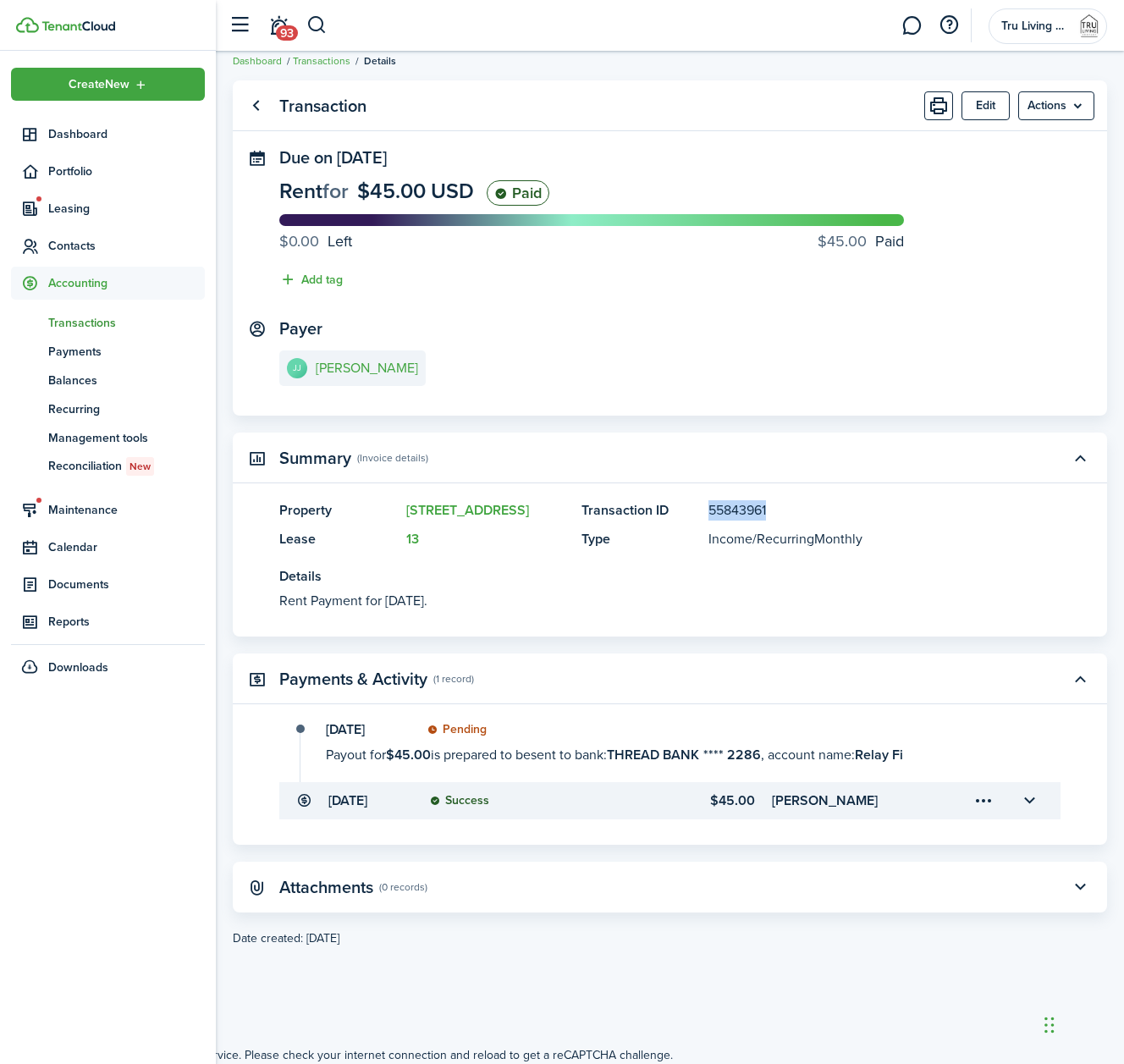
drag, startPoint x: 781, startPoint y: 517, endPoint x: 705, endPoint y: 514, distance: 76.1
click at [705, 514] on panel-main-item "Transaction ID 55843961" at bounding box center [796, 510] width 429 height 21
copy panel-main-description "55843961"
click at [255, 111] on link "Go back" at bounding box center [256, 106] width 29 height 29
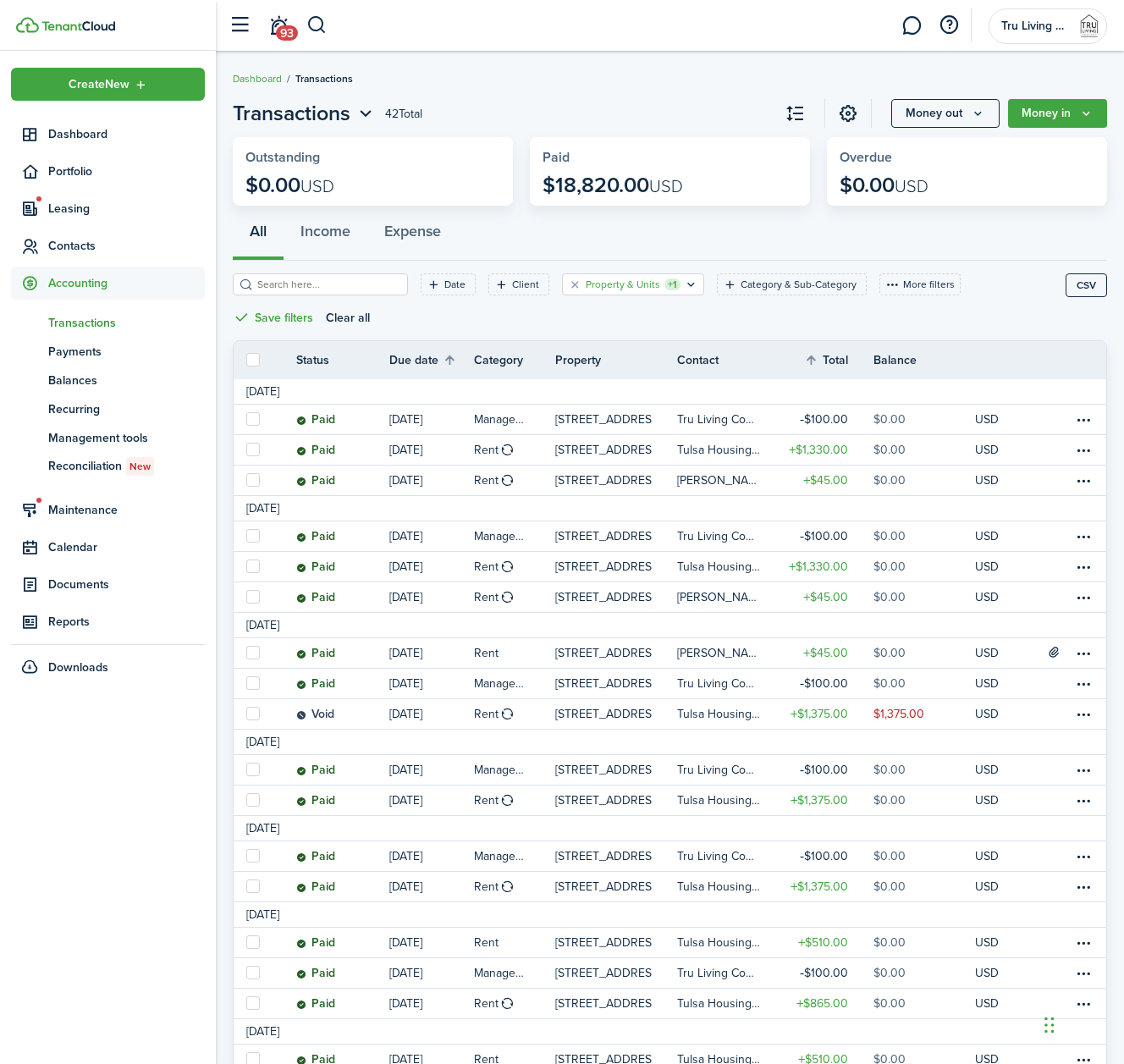
click at [622, 281] on filter-tag-label "Property & Units" at bounding box center [622, 284] width 75 height 15
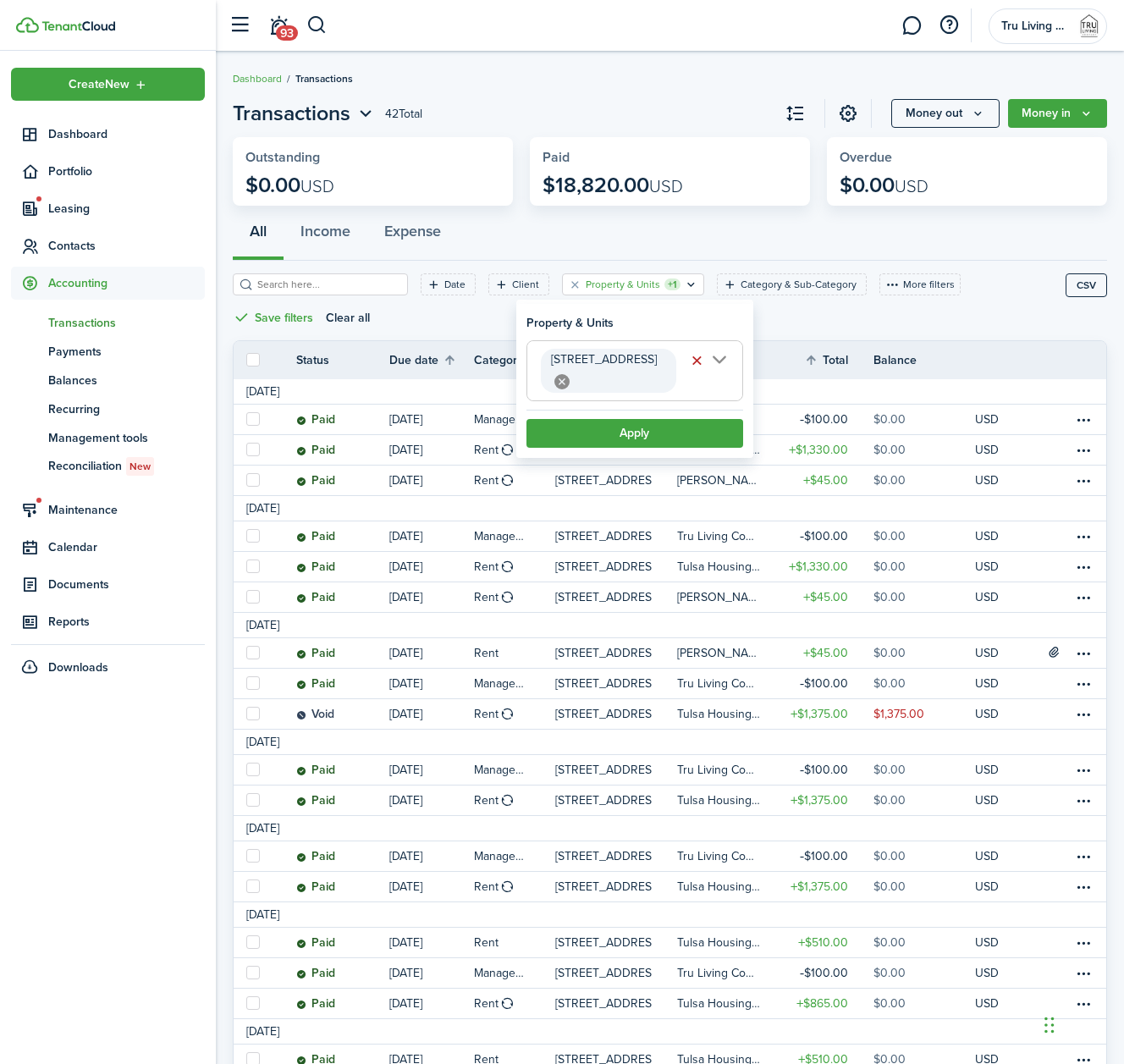
click at [720, 360] on span "[STREET_ADDRESS]" at bounding box center [635, 371] width 215 height 59
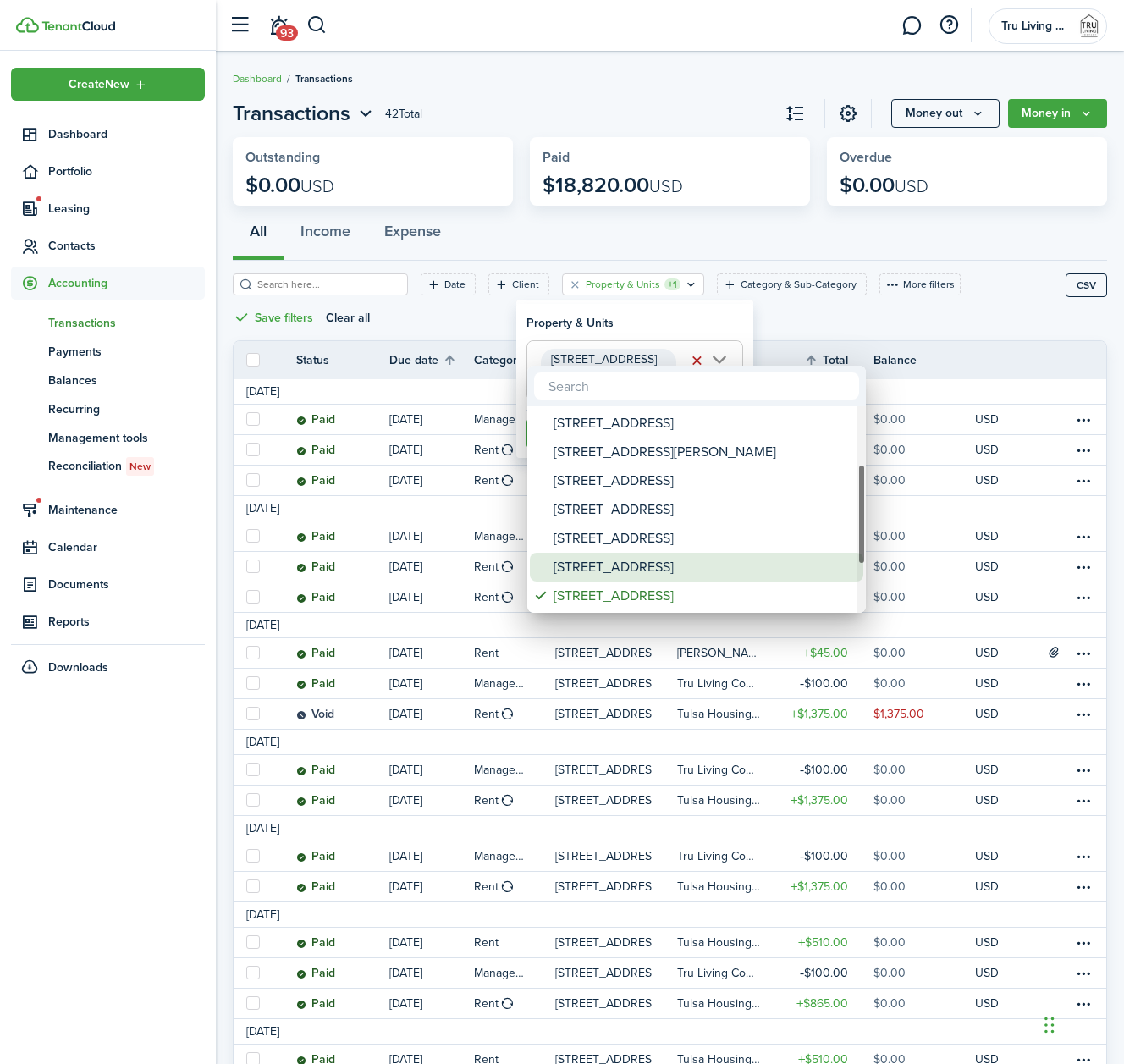
drag, startPoint x: 610, startPoint y: 559, endPoint x: 619, endPoint y: 600, distance: 42.0
click at [610, 559] on div "[STREET_ADDRESS]" at bounding box center [703, 568] width 300 height 29
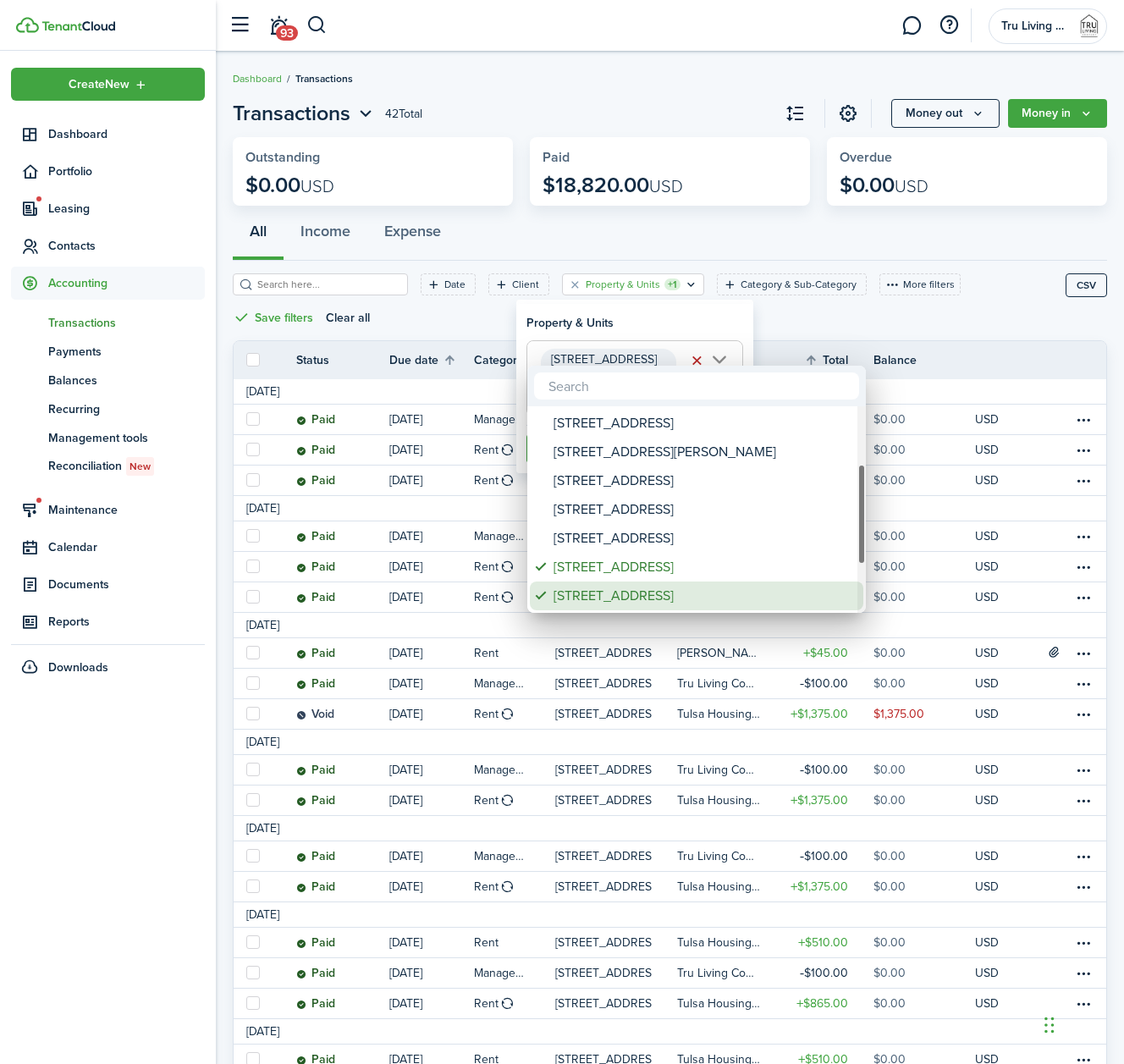
drag, startPoint x: 621, startPoint y: 595, endPoint x: 672, endPoint y: 598, distance: 51.1
click at [621, 595] on div "[STREET_ADDRESS]" at bounding box center [703, 596] width 300 height 29
type input "[STREET_ADDRESS]"
click at [691, 323] on div at bounding box center [562, 532] width 1395 height 1335
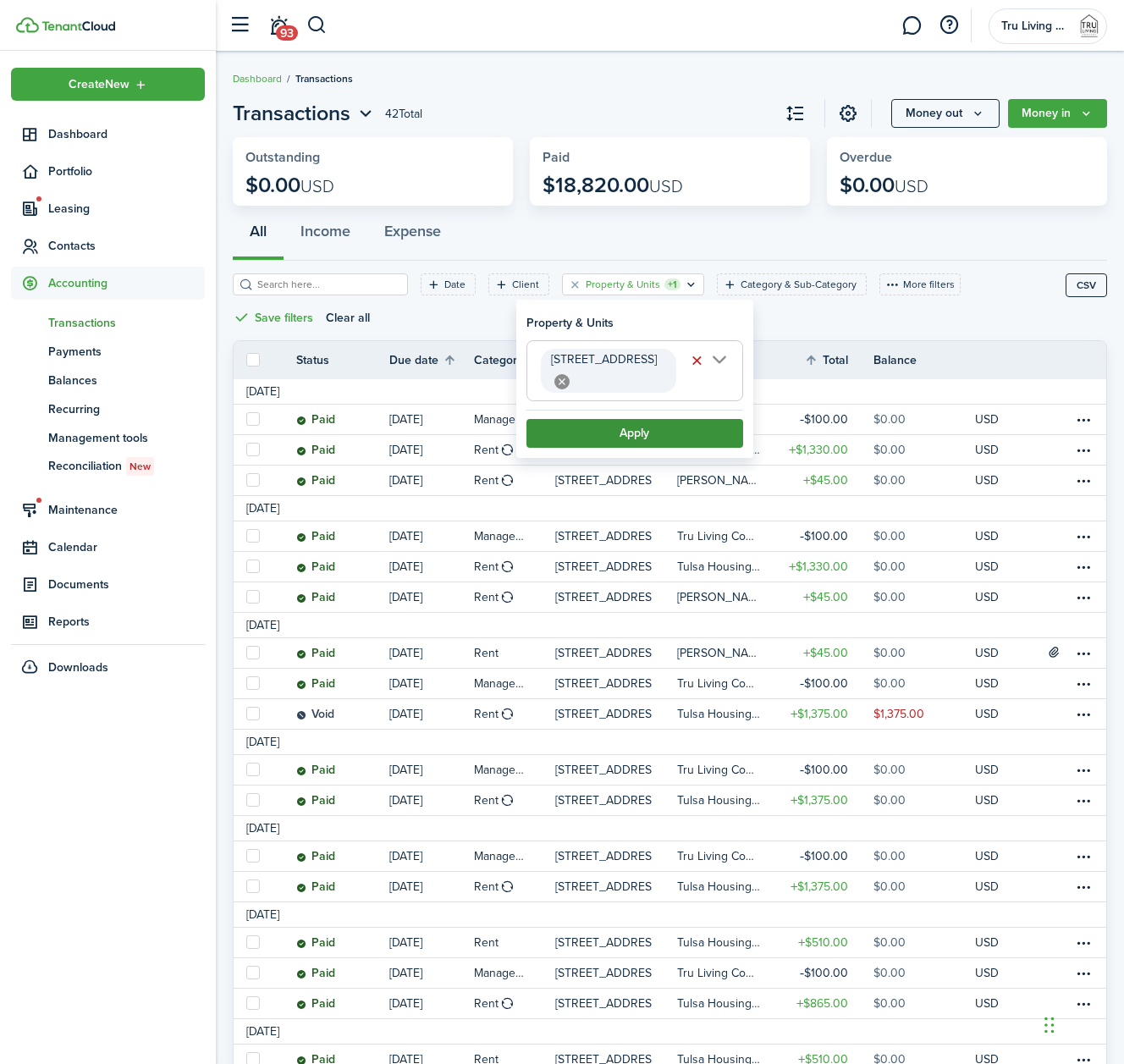
click at [638, 419] on button "Apply" at bounding box center [635, 433] width 217 height 29
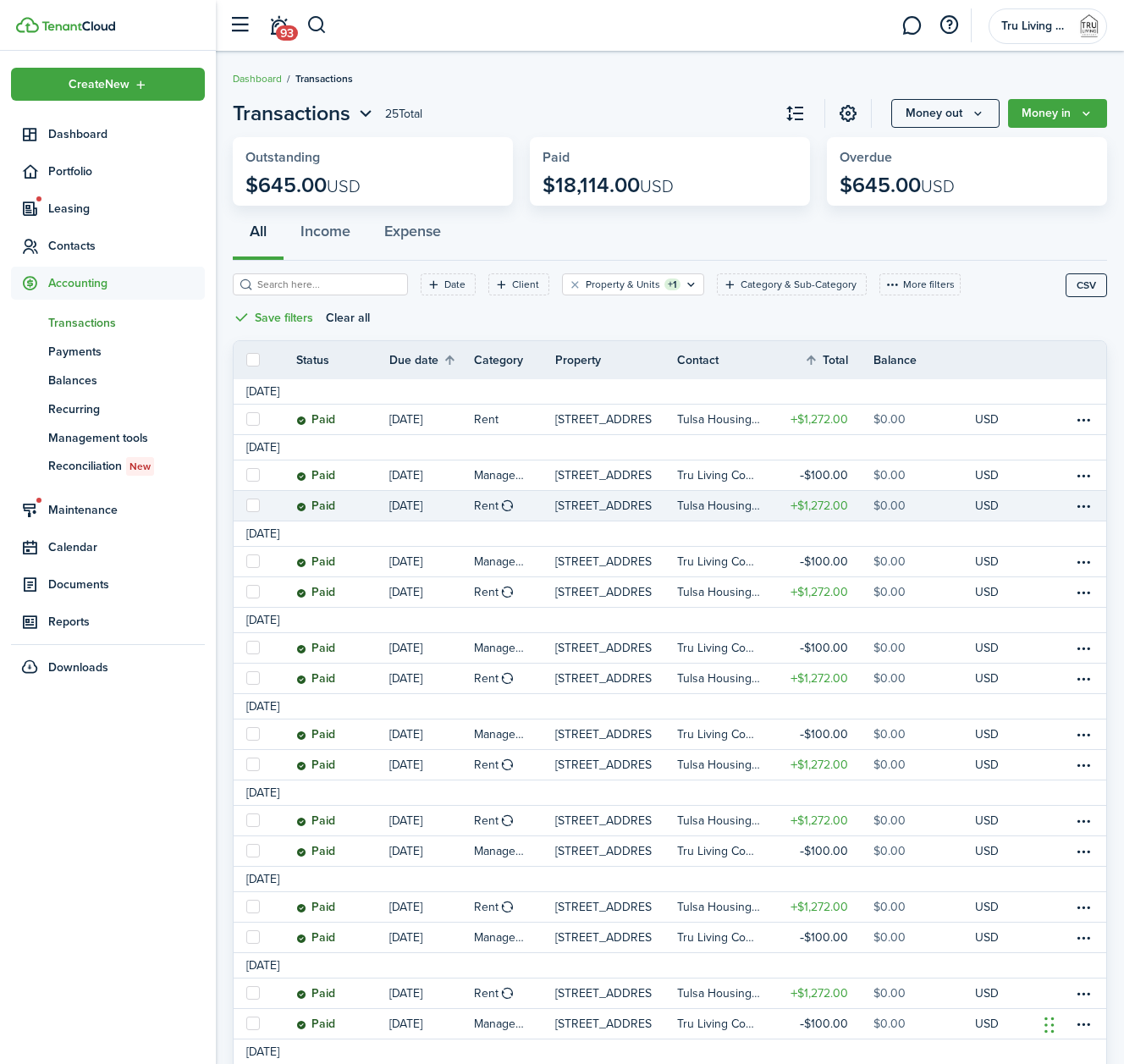
click at [770, 502] on table-profile-info "Tulsa Housing Authority" at bounding box center [724, 506] width 95 height 14
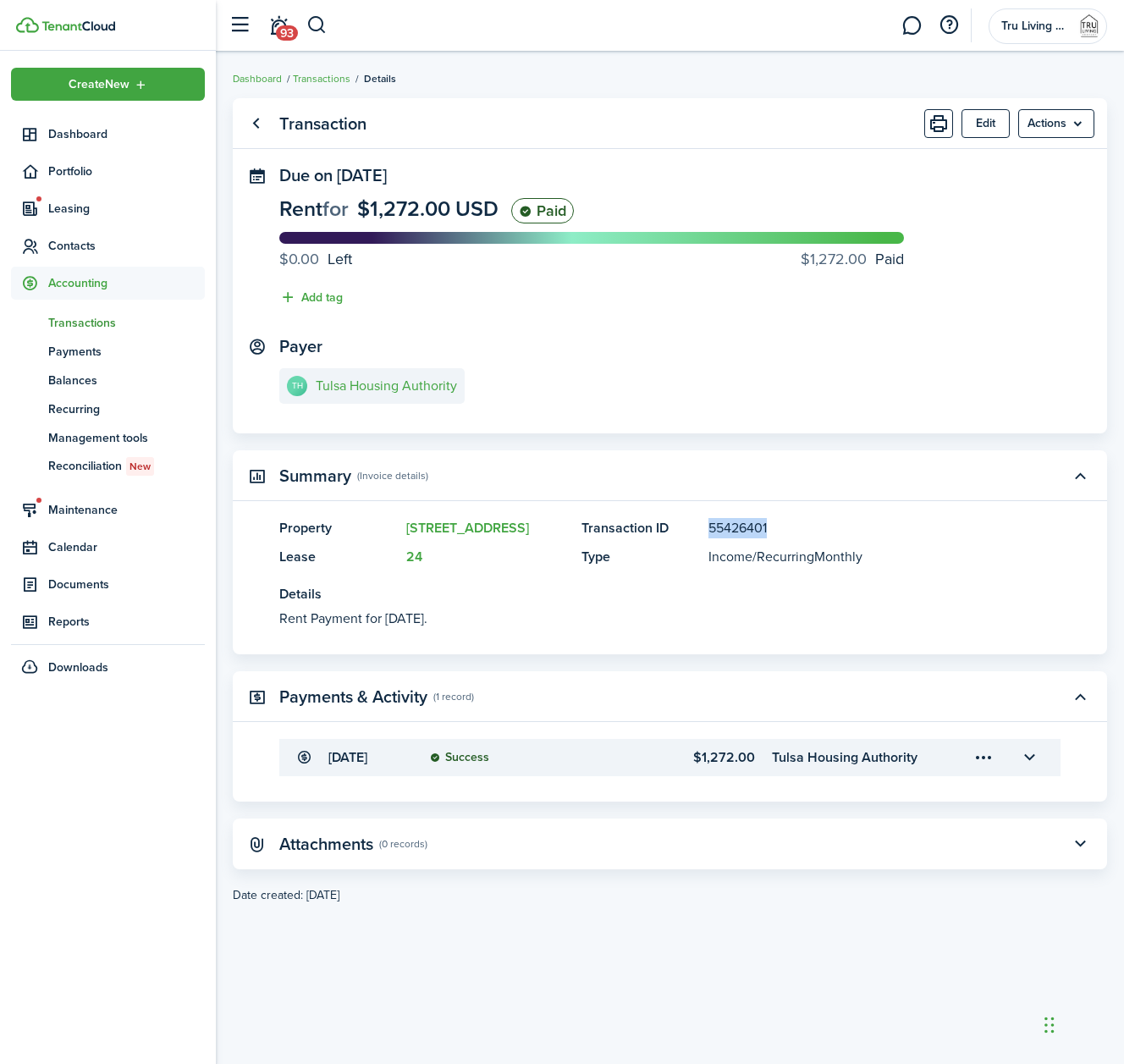
drag, startPoint x: 779, startPoint y: 529, endPoint x: 709, endPoint y: 532, distance: 70.1
click at [709, 532] on panel-main-item "Transaction ID 55426401" at bounding box center [796, 528] width 429 height 21
copy panel-main-description "55426401"
click at [1030, 758] on button "button" at bounding box center [1029, 758] width 29 height 29
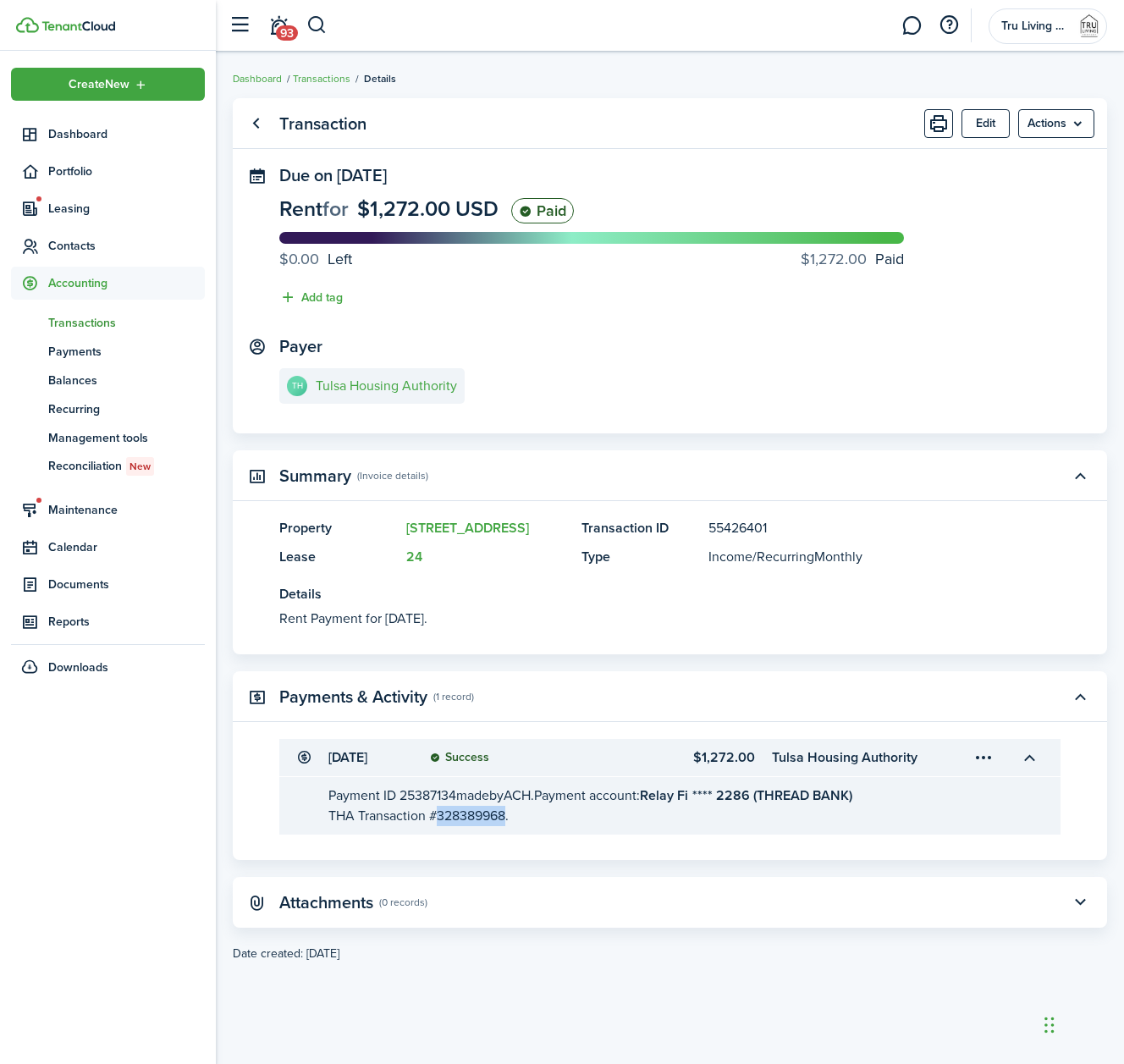
drag, startPoint x: 509, startPoint y: 816, endPoint x: 440, endPoint y: 823, distance: 69.4
click at [440, 823] on span "THA Transaction #328389968." at bounding box center [419, 816] width 180 height 20
copy span "328389968"
click at [255, 129] on link "Go back" at bounding box center [256, 123] width 29 height 29
